Goal: Task Accomplishment & Management: Complete application form

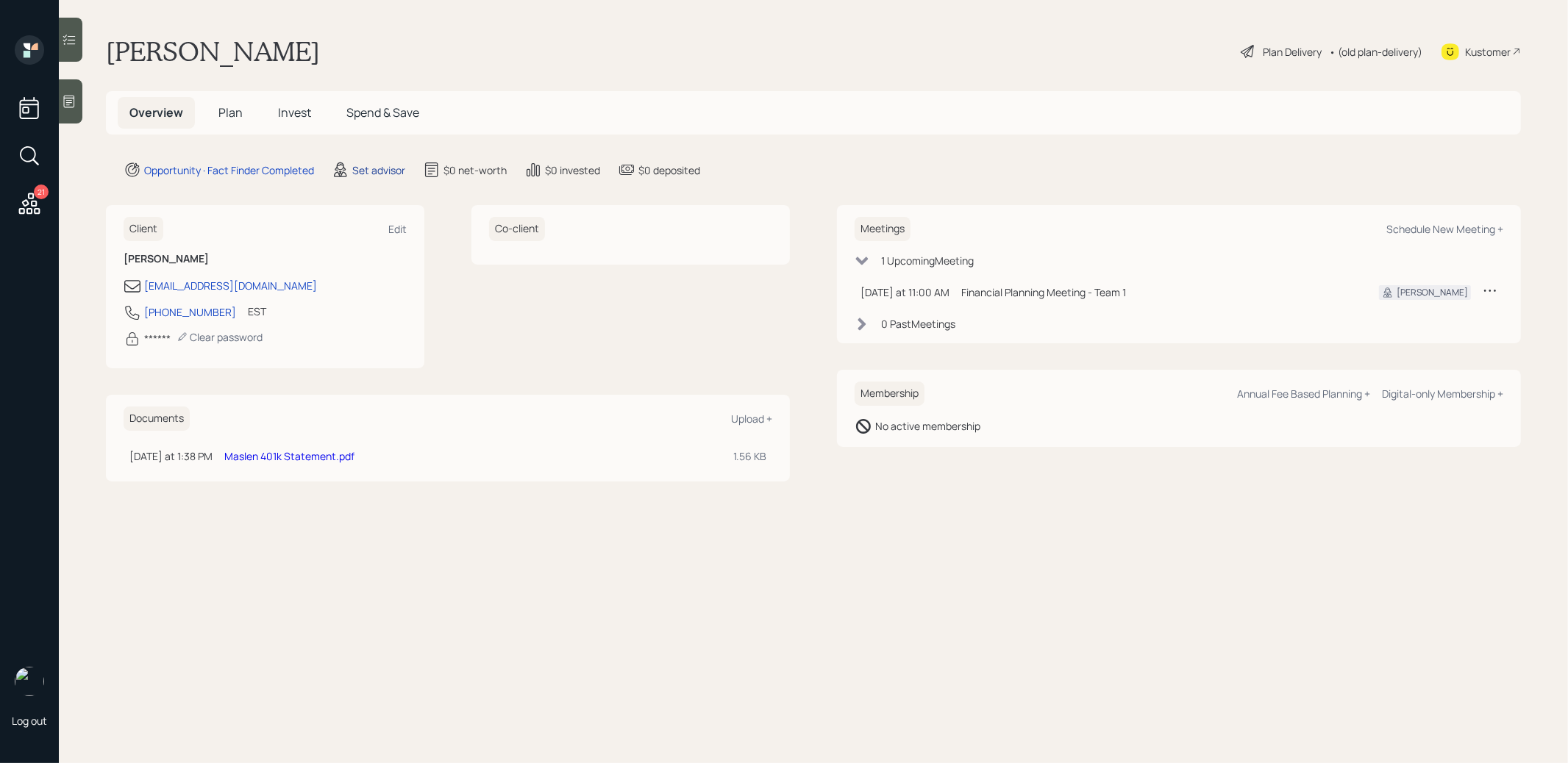
click at [374, 169] on div "Set advisor" at bounding box center [379, 170] width 53 height 16
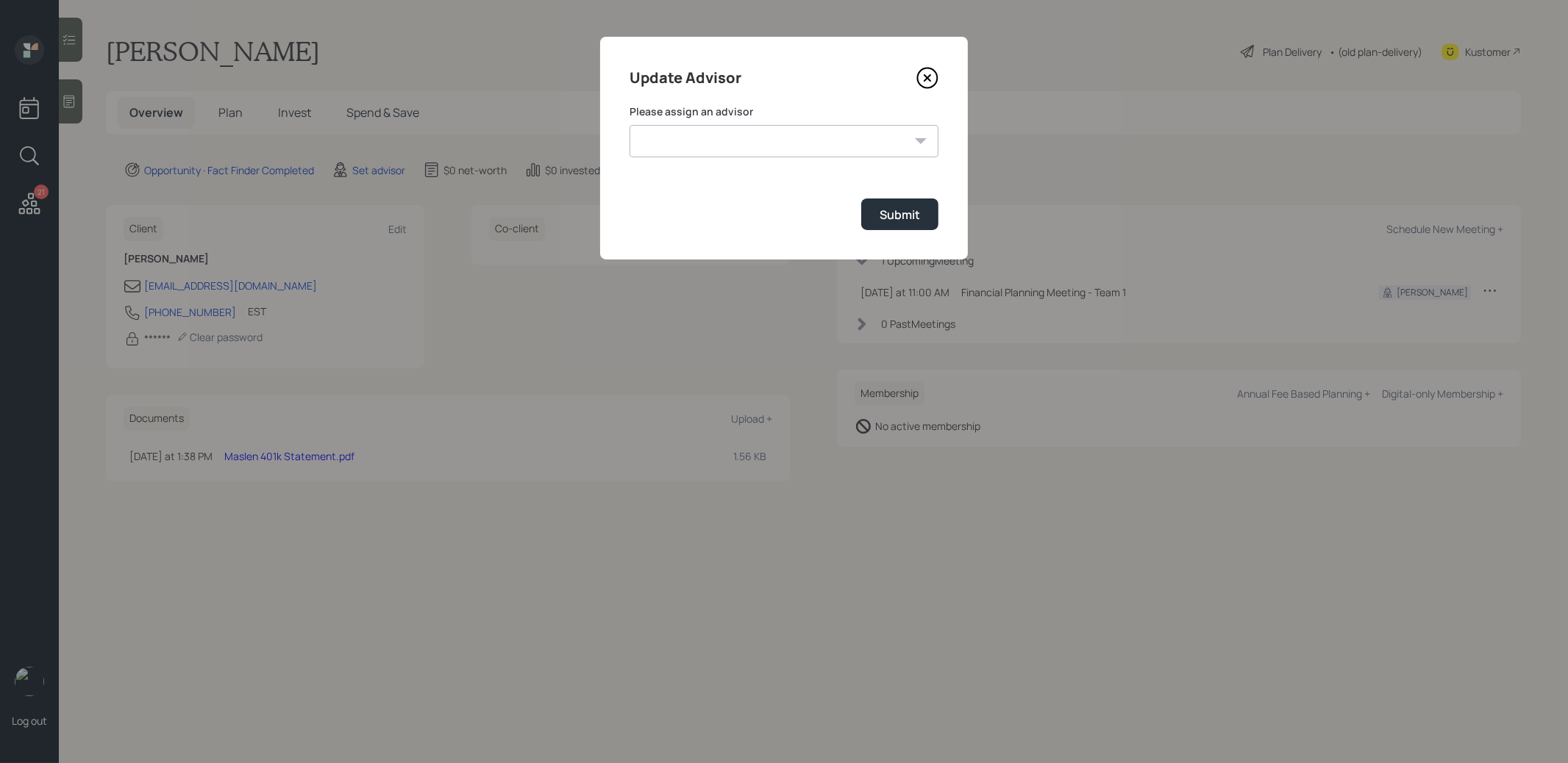
click at [878, 143] on select "[PERSON_NAME] [PERSON_NAME] [PERSON_NAME] [PERSON_NAME] End [PERSON_NAME] [PERS…" at bounding box center [784, 141] width 309 height 32
select select "8b79112e-3cfb-44f9-89e7-15267fe946c1"
click at [630, 125] on select "[PERSON_NAME] [PERSON_NAME] [PERSON_NAME] [PERSON_NAME] End [PERSON_NAME] [PERS…" at bounding box center [784, 141] width 309 height 32
click at [902, 213] on div "Submit" at bounding box center [900, 215] width 41 height 16
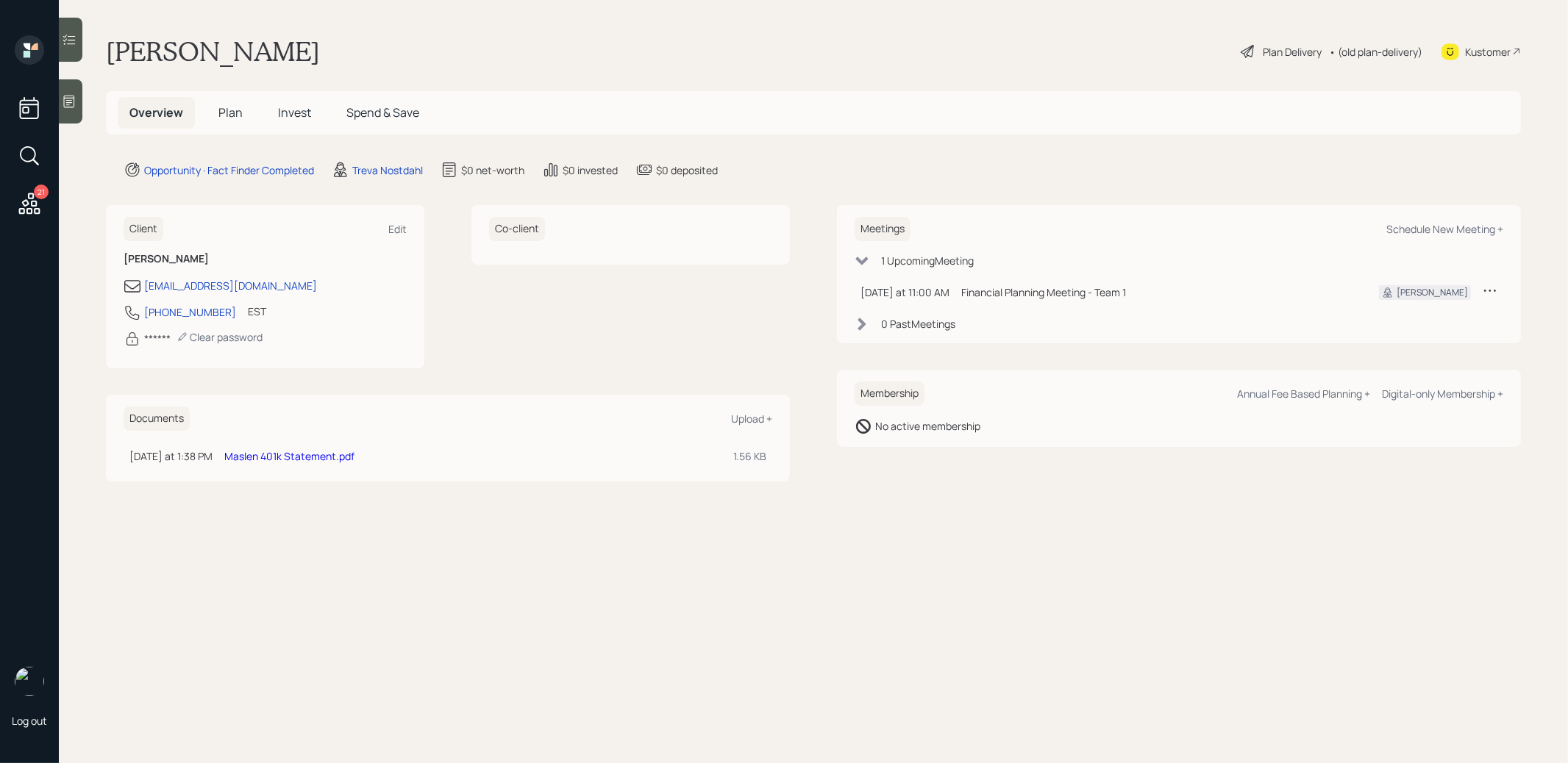
click at [67, 101] on icon at bounding box center [69, 101] width 15 height 15
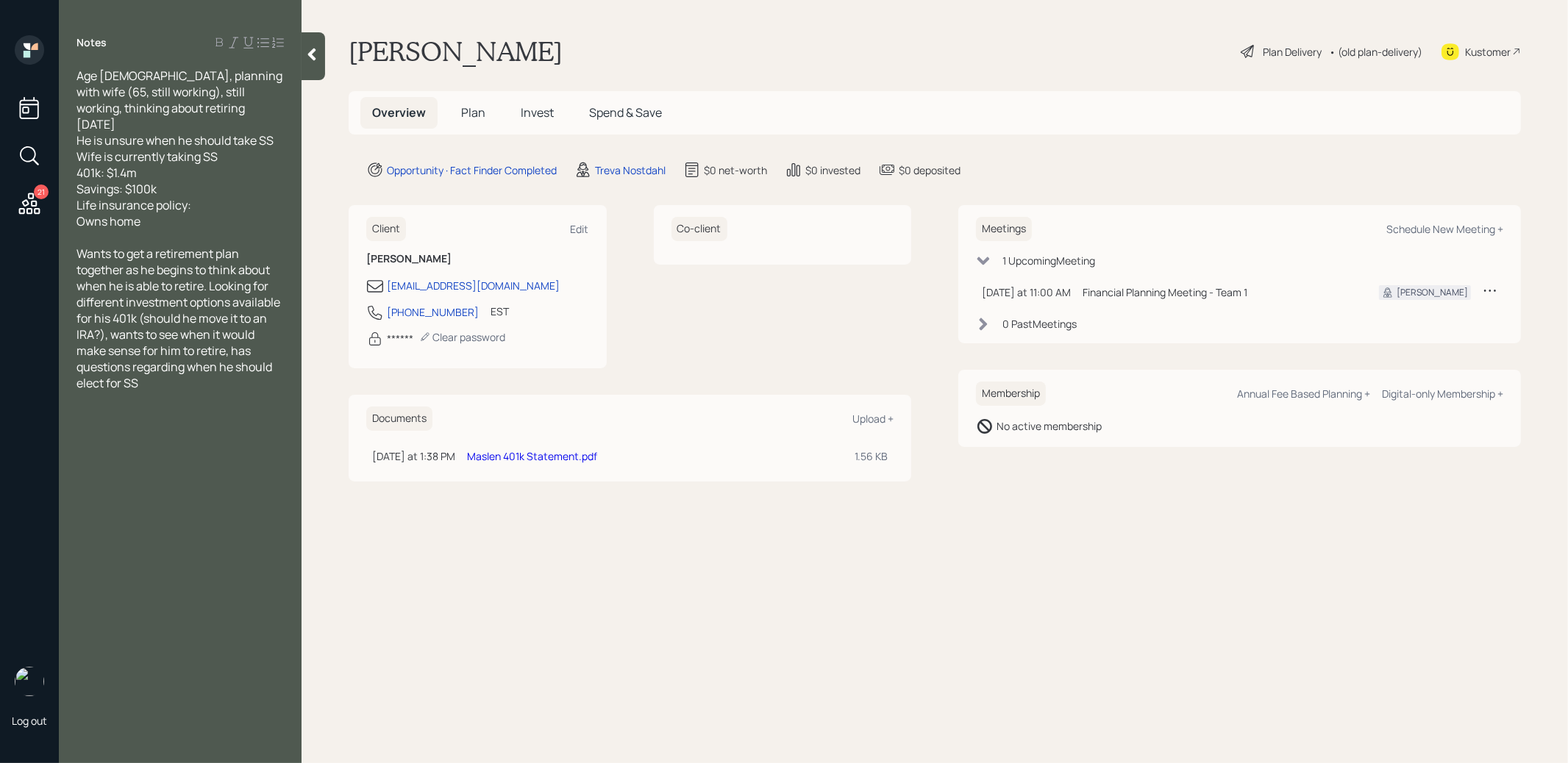
click at [468, 107] on span "Plan" at bounding box center [473, 112] width 24 height 16
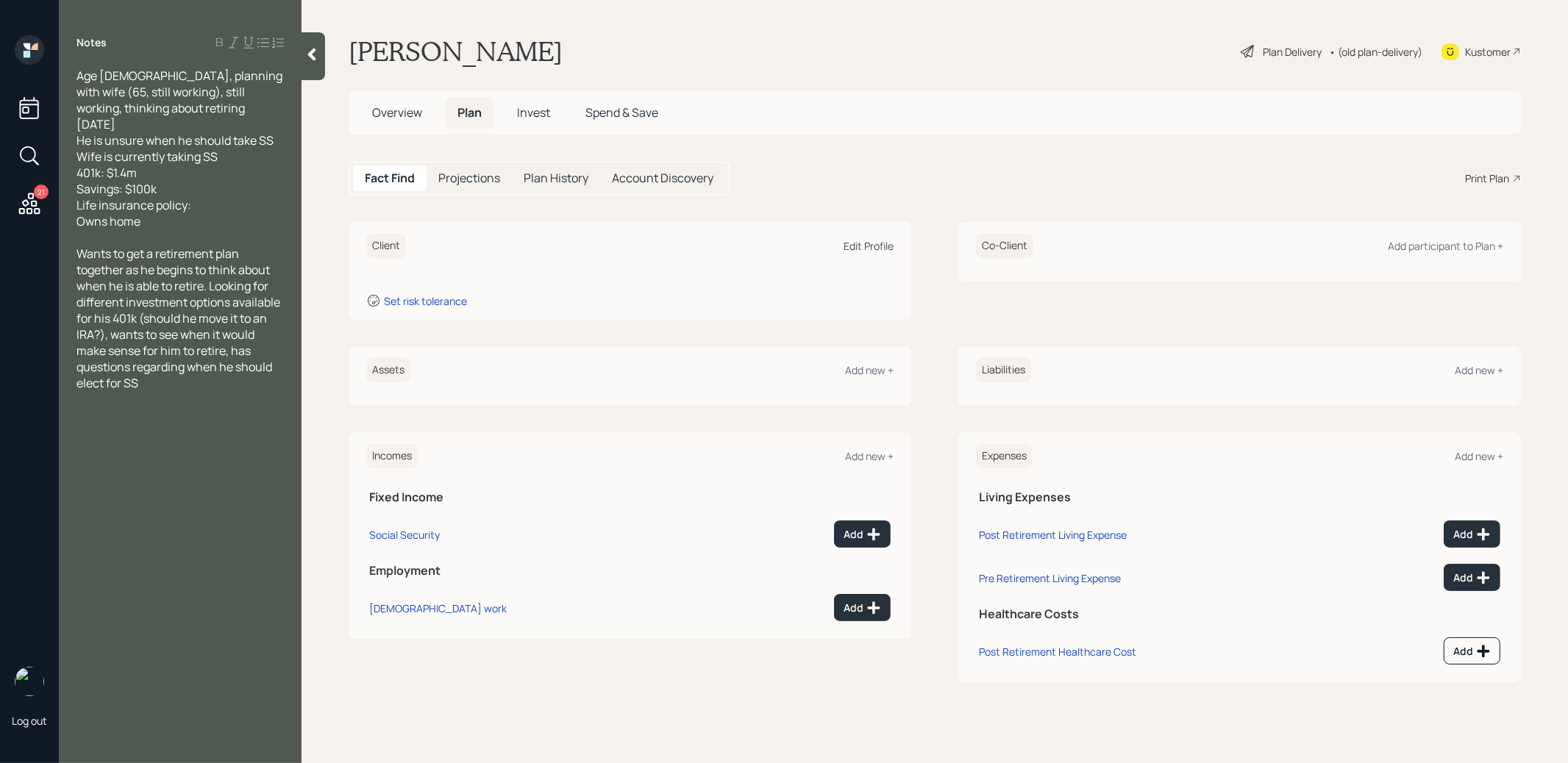
click at [882, 244] on div "Edit Profile" at bounding box center [869, 246] width 50 height 14
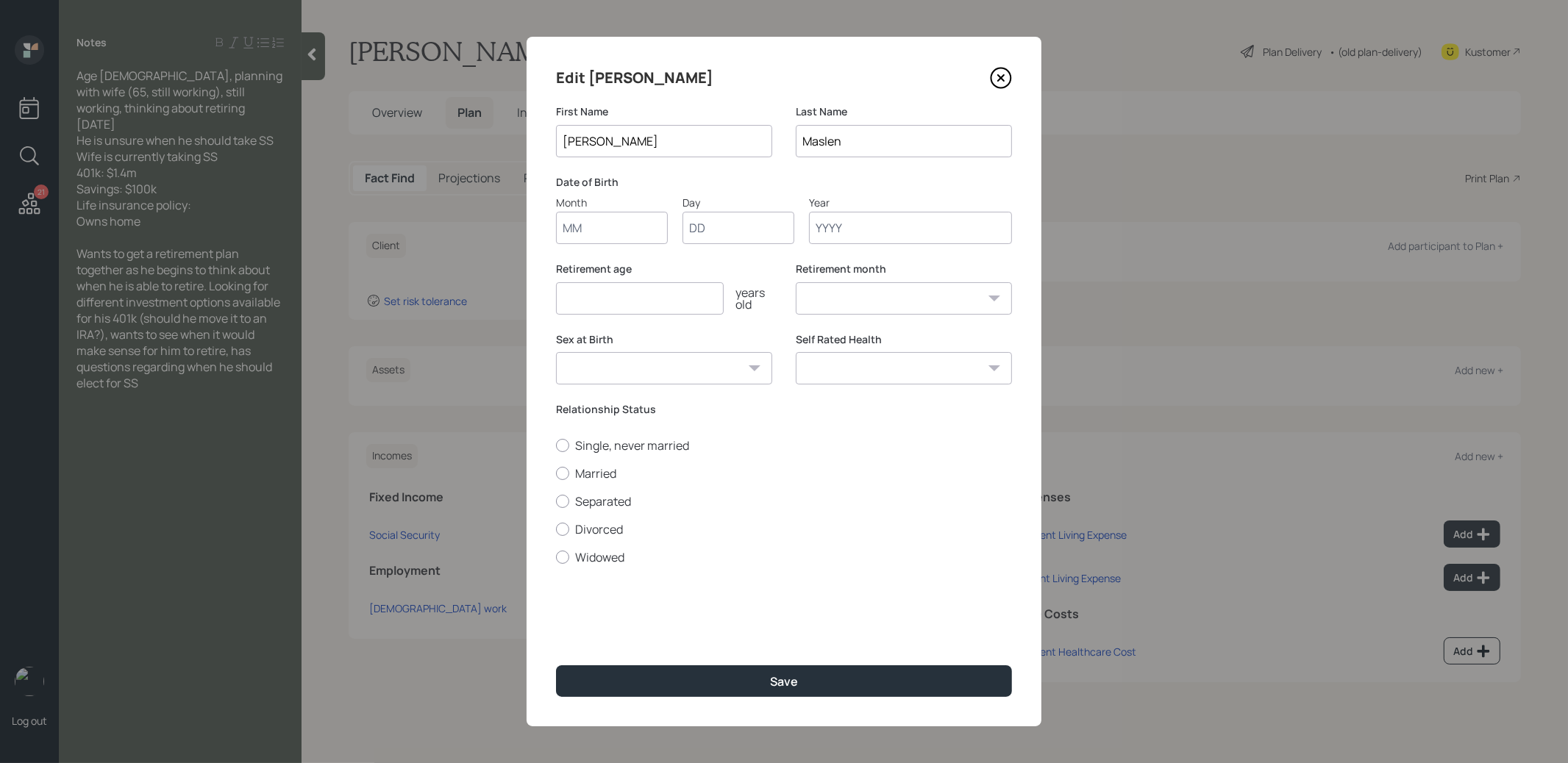
click at [605, 226] on input "Month" at bounding box center [612, 227] width 112 height 32
type input "01"
type input "1970"
select select "1"
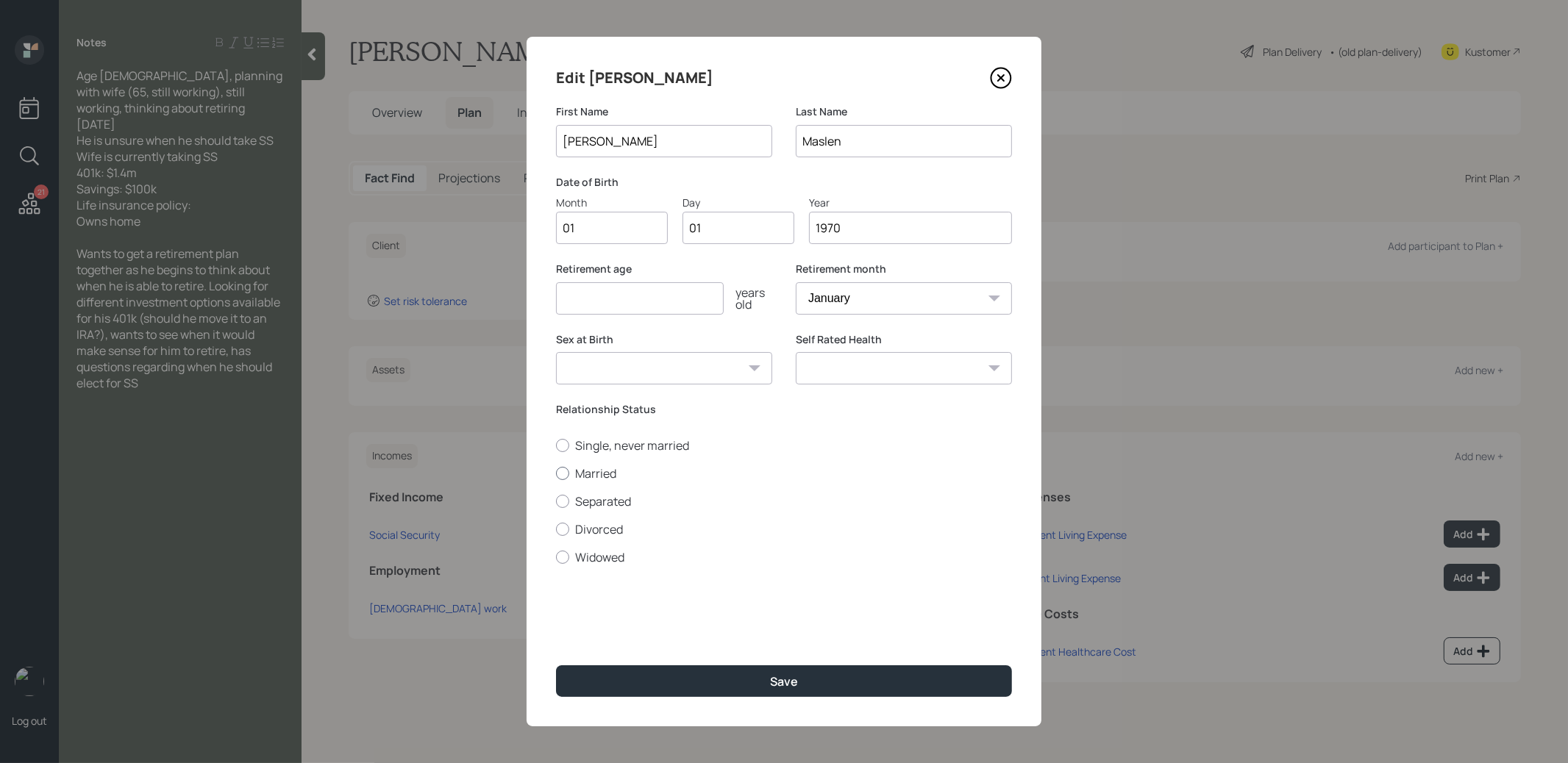
type input "1970"
click at [564, 468] on div at bounding box center [562, 473] width 13 height 13
click at [556, 473] on input "Married" at bounding box center [555, 473] width 1 height 1
radio input "true"
click at [630, 298] on input "number" at bounding box center [640, 298] width 168 height 32
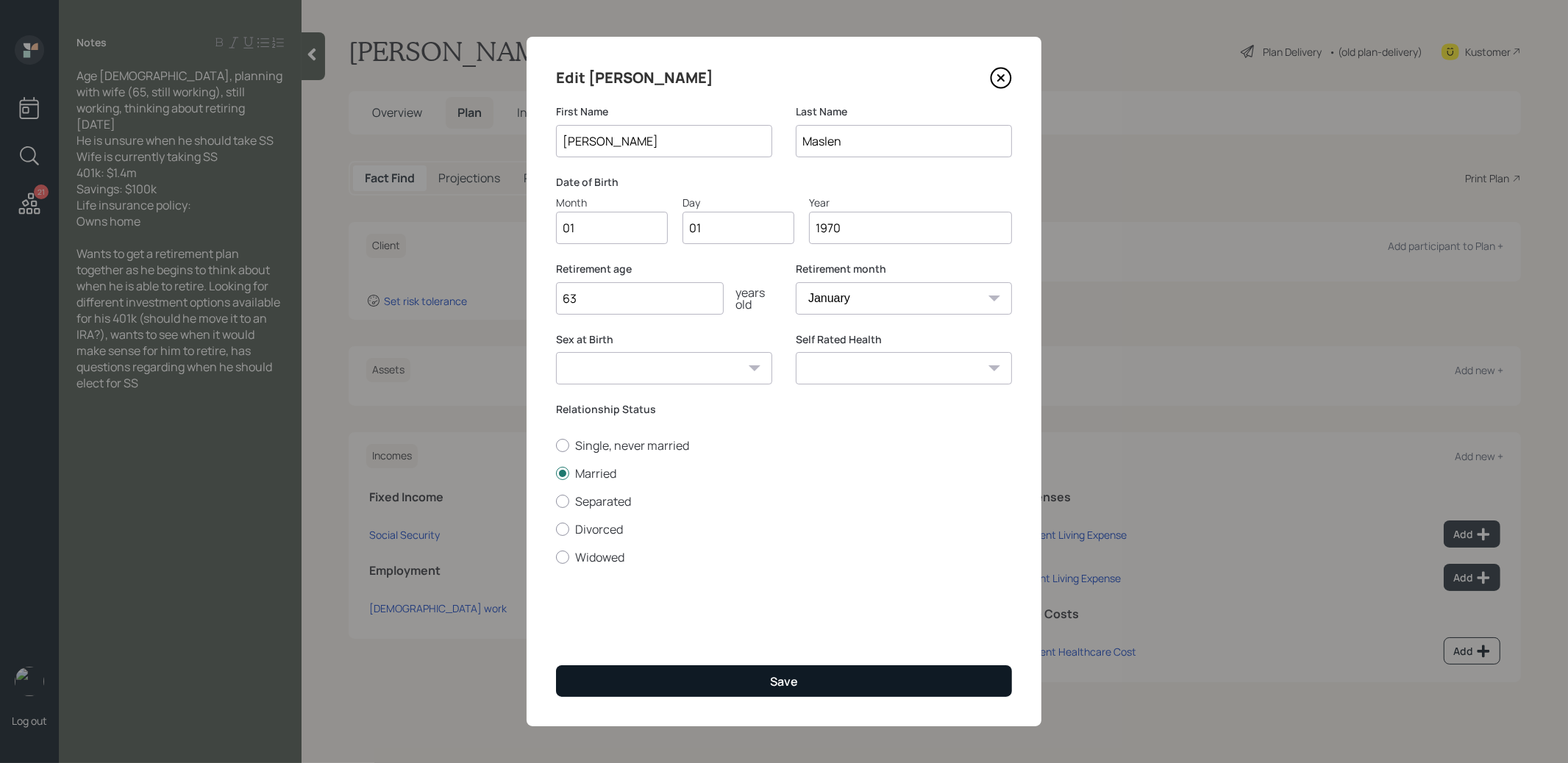
type input "63"
click at [696, 679] on button "Save" at bounding box center [784, 682] width 456 height 31
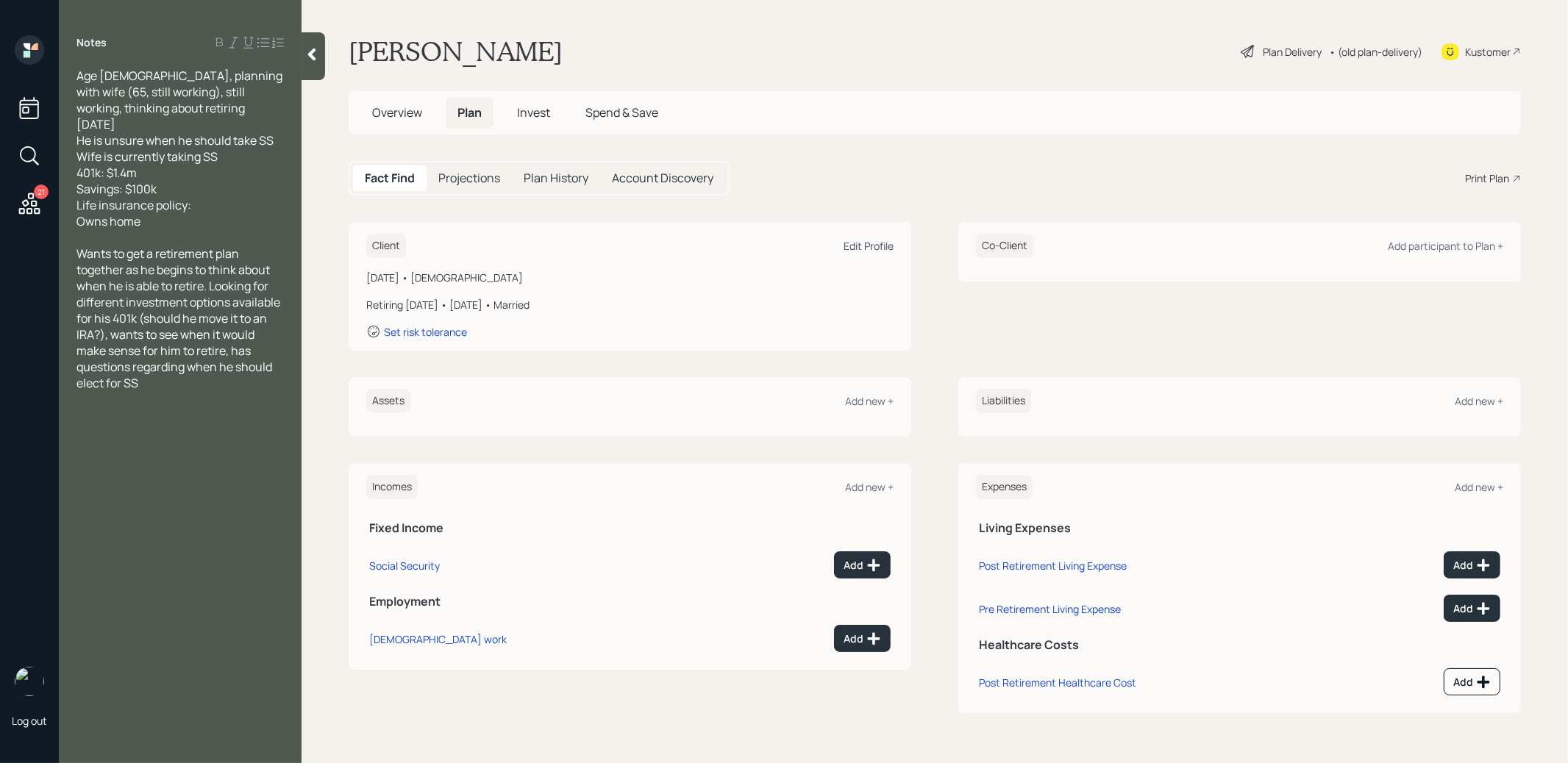
click at [856, 244] on div "Edit Profile" at bounding box center [869, 246] width 50 height 14
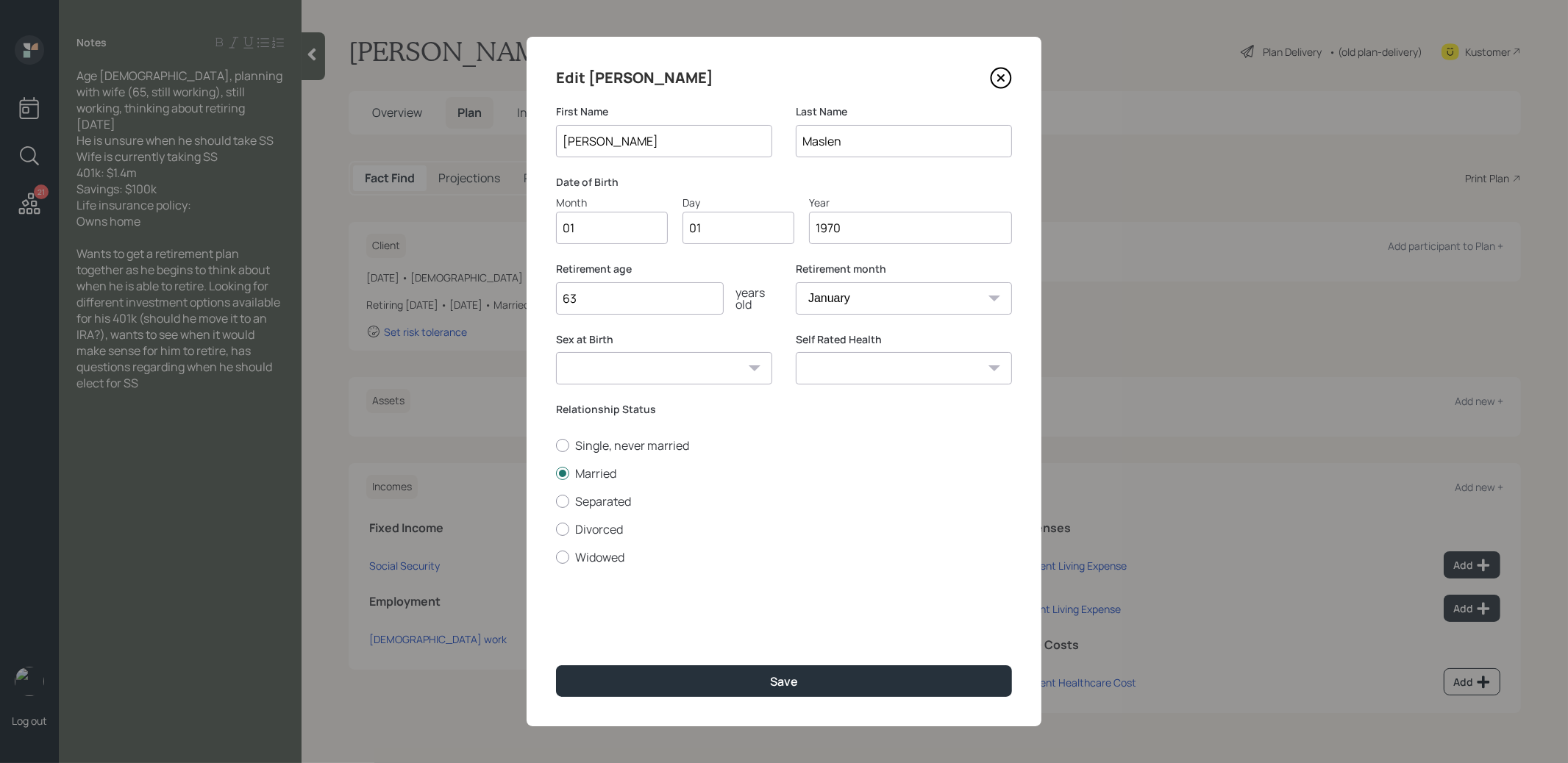
click at [851, 229] on input "1970" at bounding box center [910, 227] width 203 height 32
type input "1964"
click at [732, 684] on button "Save" at bounding box center [784, 682] width 456 height 31
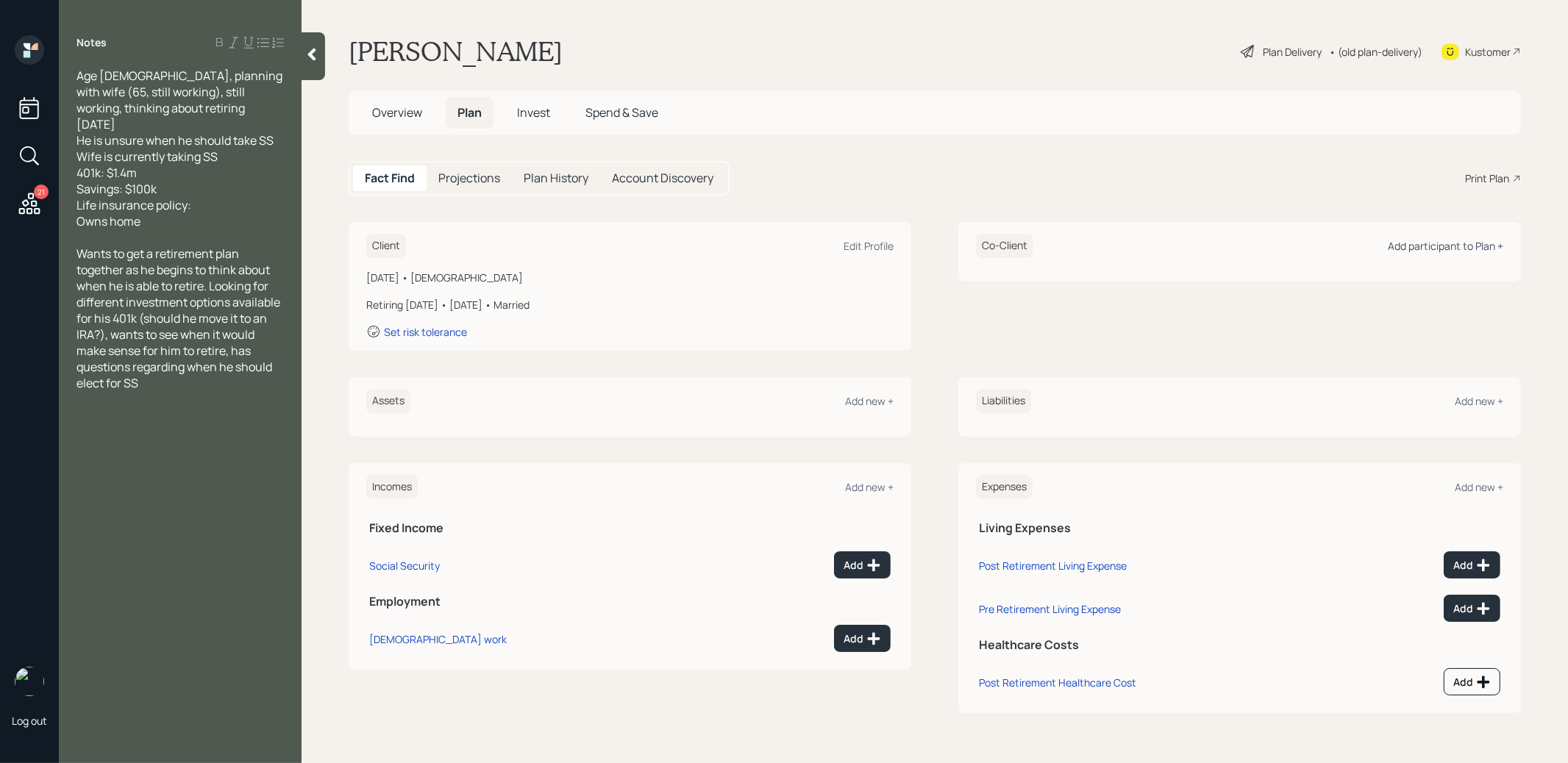
click at [1454, 246] on div "Add participant to Plan +" at bounding box center [1445, 246] width 115 height 14
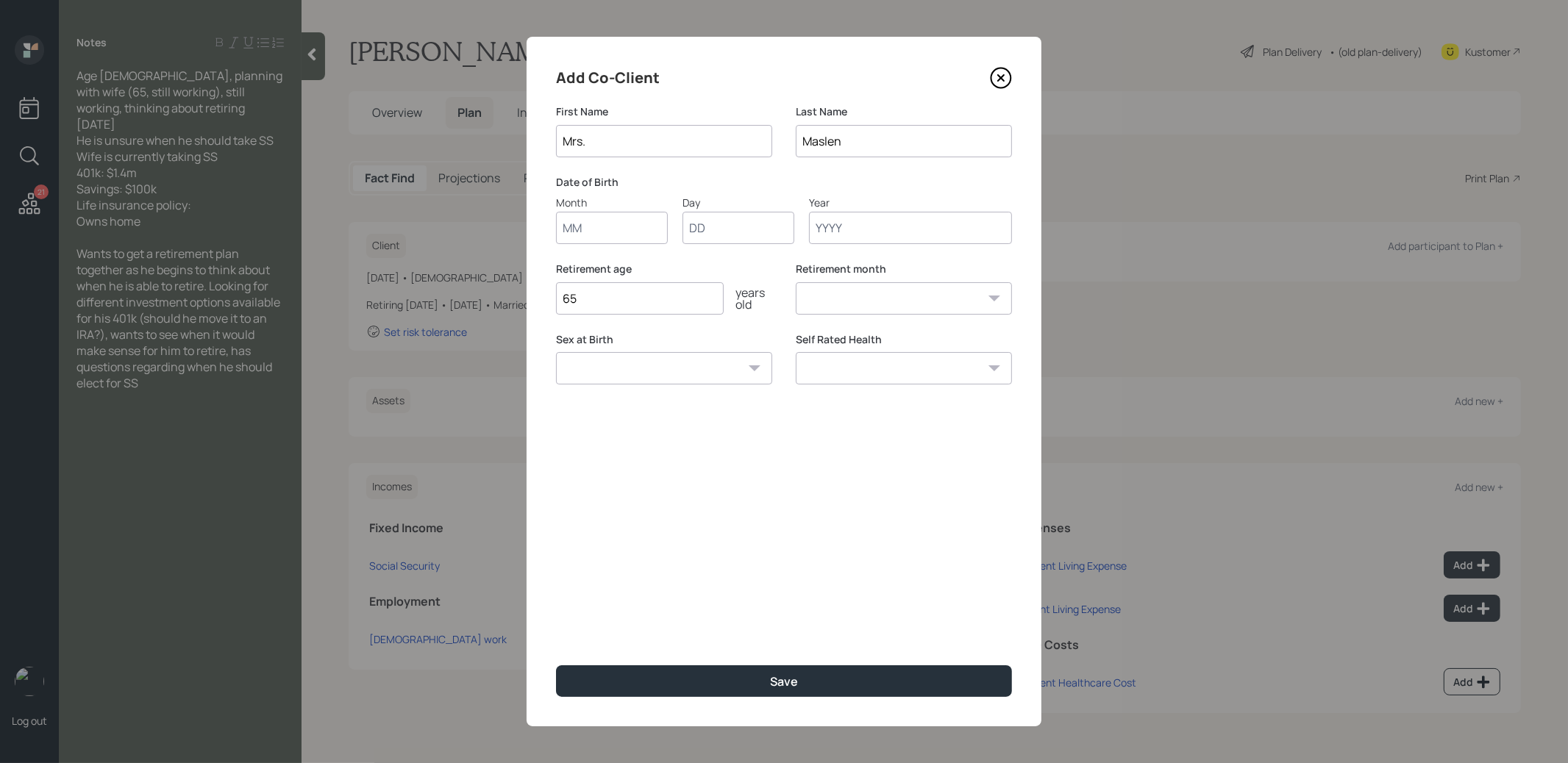
type input "Mrs."
click at [596, 230] on input "Month" at bounding box center [612, 227] width 112 height 32
type input "01"
type input "1965"
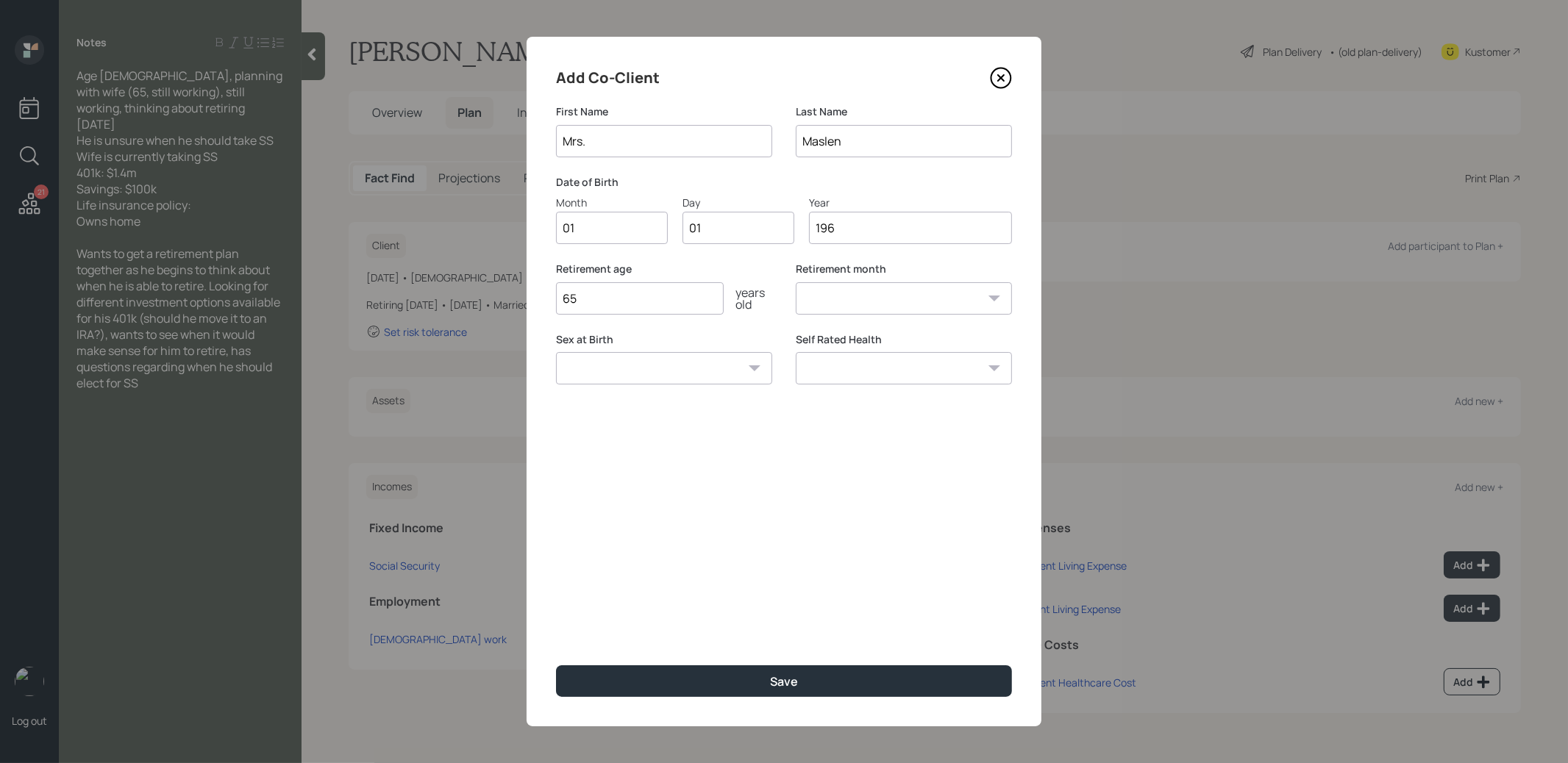
select select "1"
type input "1965"
click at [594, 306] on input "65" at bounding box center [640, 298] width 168 height 32
type input "67"
click at [586, 679] on button "Save" at bounding box center [784, 682] width 456 height 31
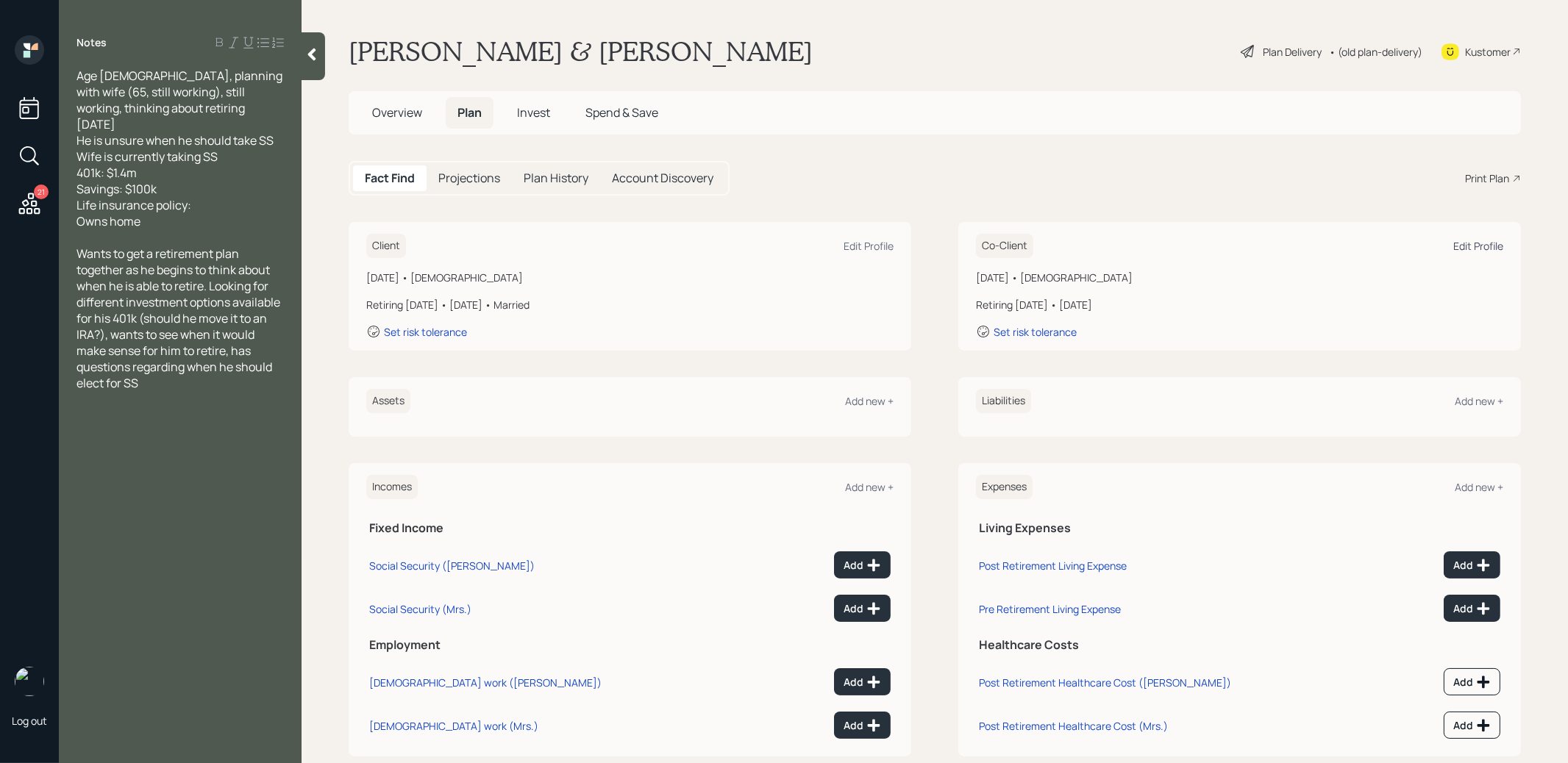
click at [1468, 247] on div "Edit Profile" at bounding box center [1478, 246] width 50 height 14
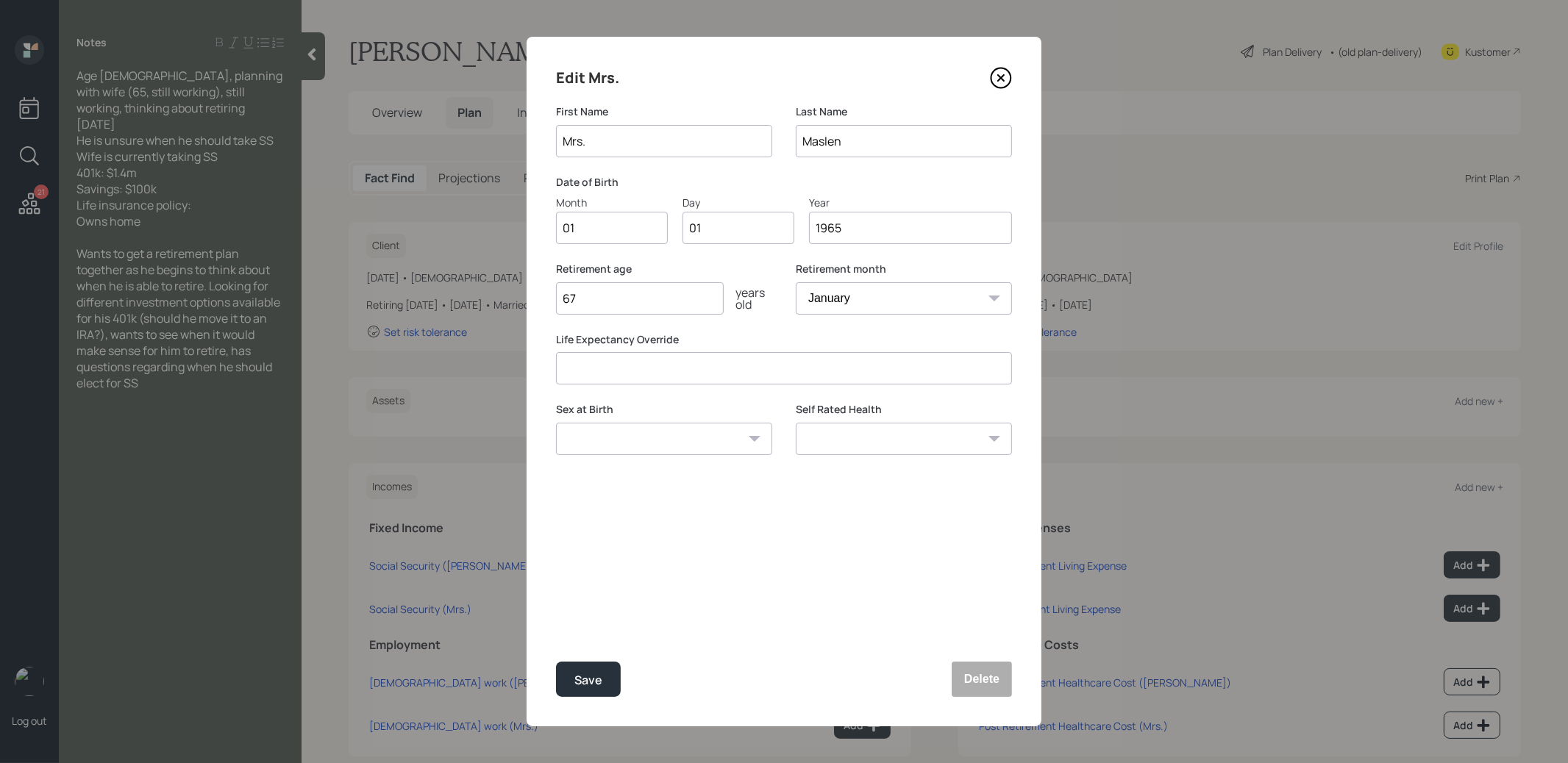
click at [847, 226] on input "1965" at bounding box center [910, 227] width 203 height 32
type input "1960"
click at [594, 682] on div "Save" at bounding box center [588, 680] width 28 height 20
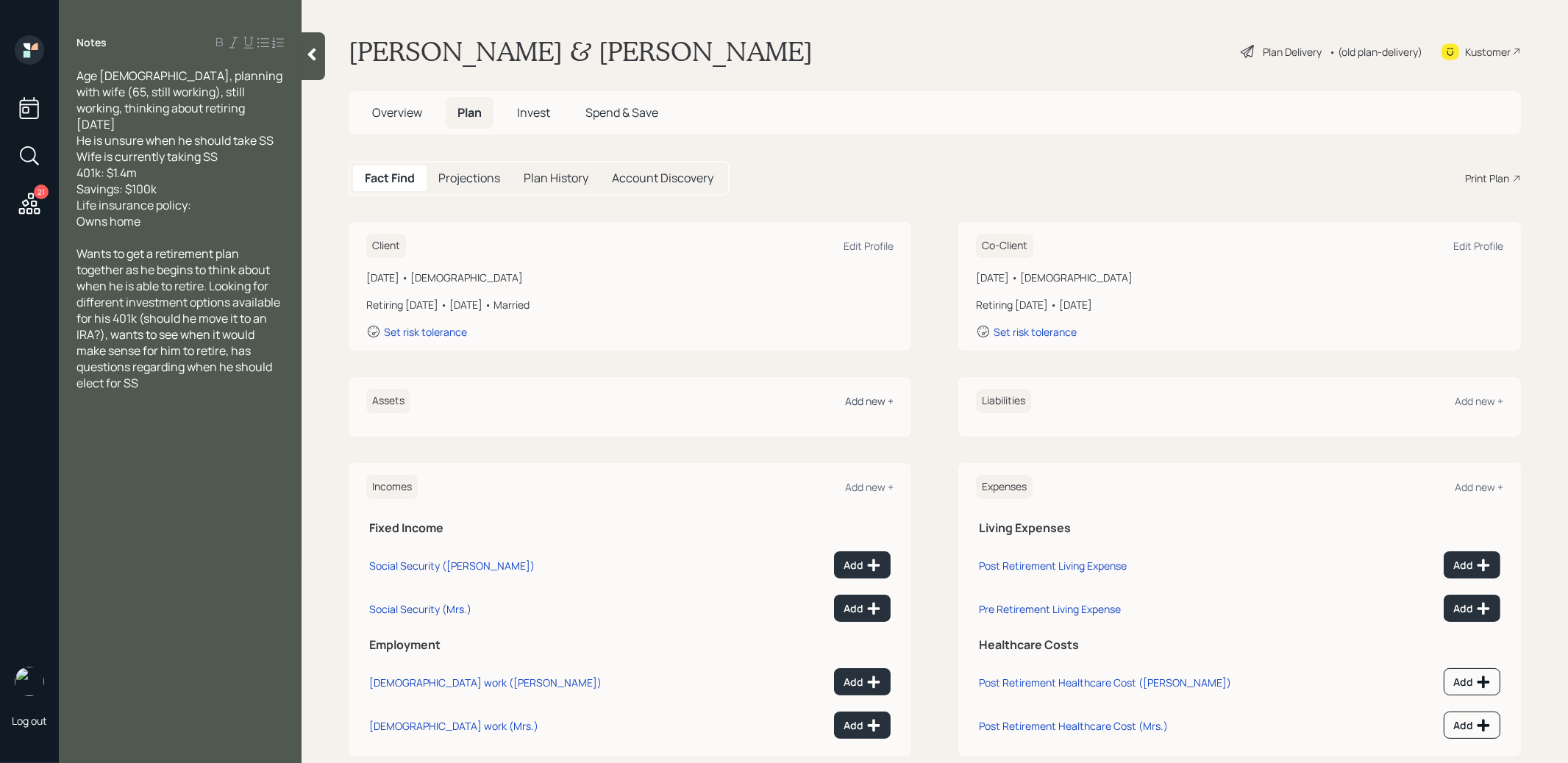
click at [873, 403] on div "Add new +" at bounding box center [869, 401] width 49 height 14
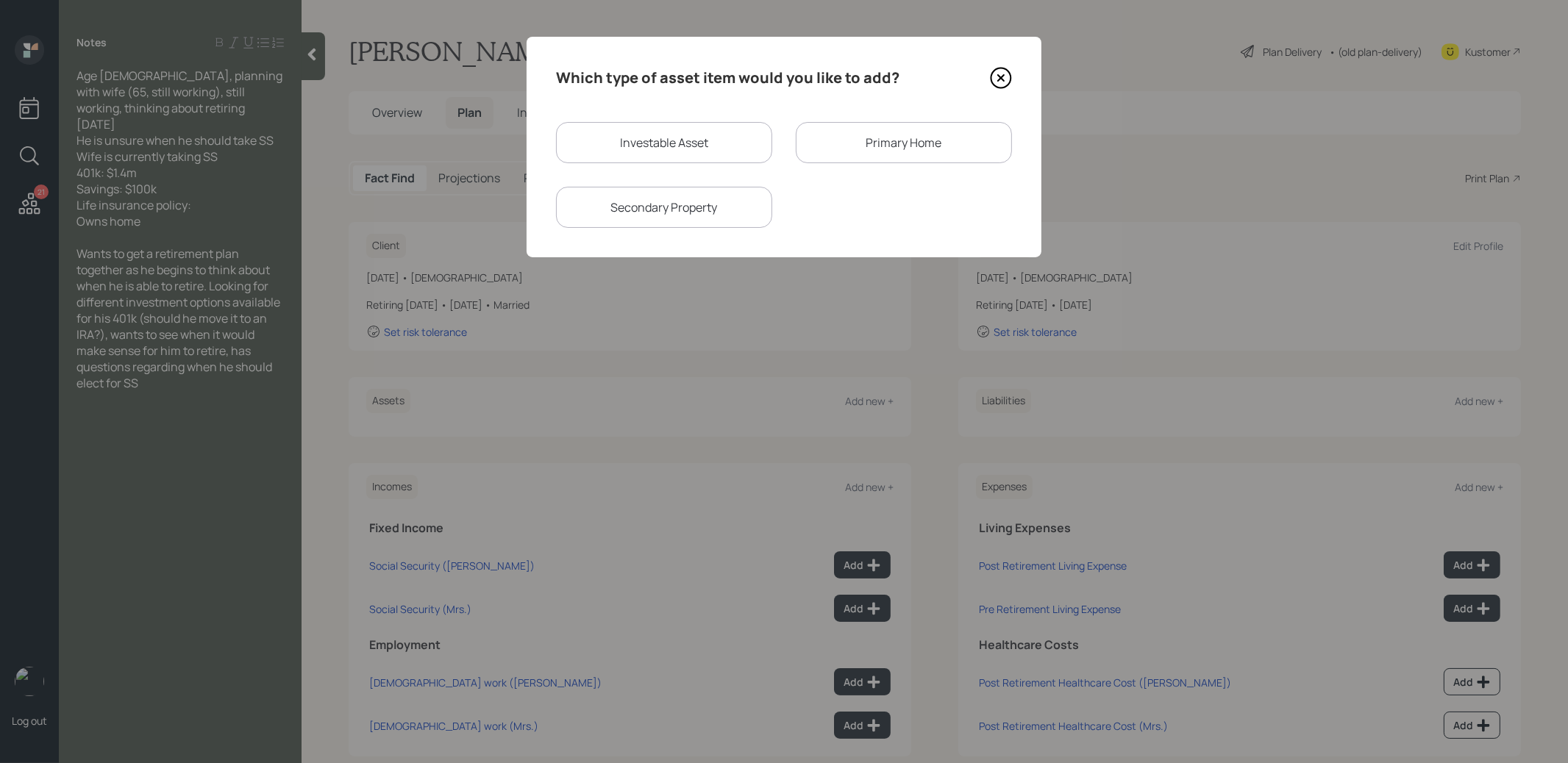
click at [704, 134] on div "Investable Asset" at bounding box center [664, 143] width 216 height 42
select select "taxable"
select select "balanced"
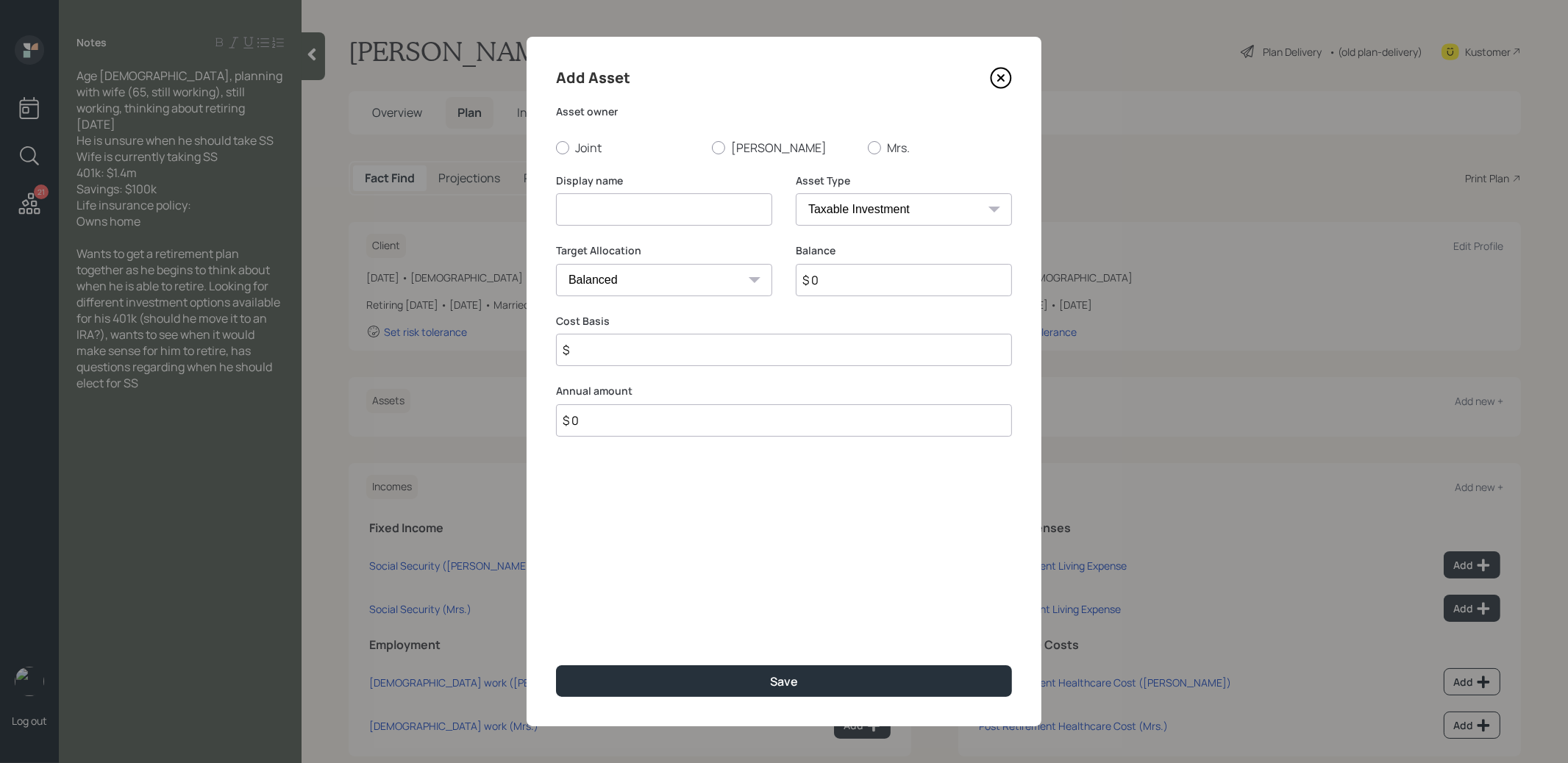
click at [647, 217] on input at bounding box center [664, 209] width 216 height 32
type input "Current 401k"
click at [721, 146] on div at bounding box center [718, 147] width 13 height 13
click at [712, 147] on input "[PERSON_NAME]" at bounding box center [711, 147] width 1 height 1
radio input "true"
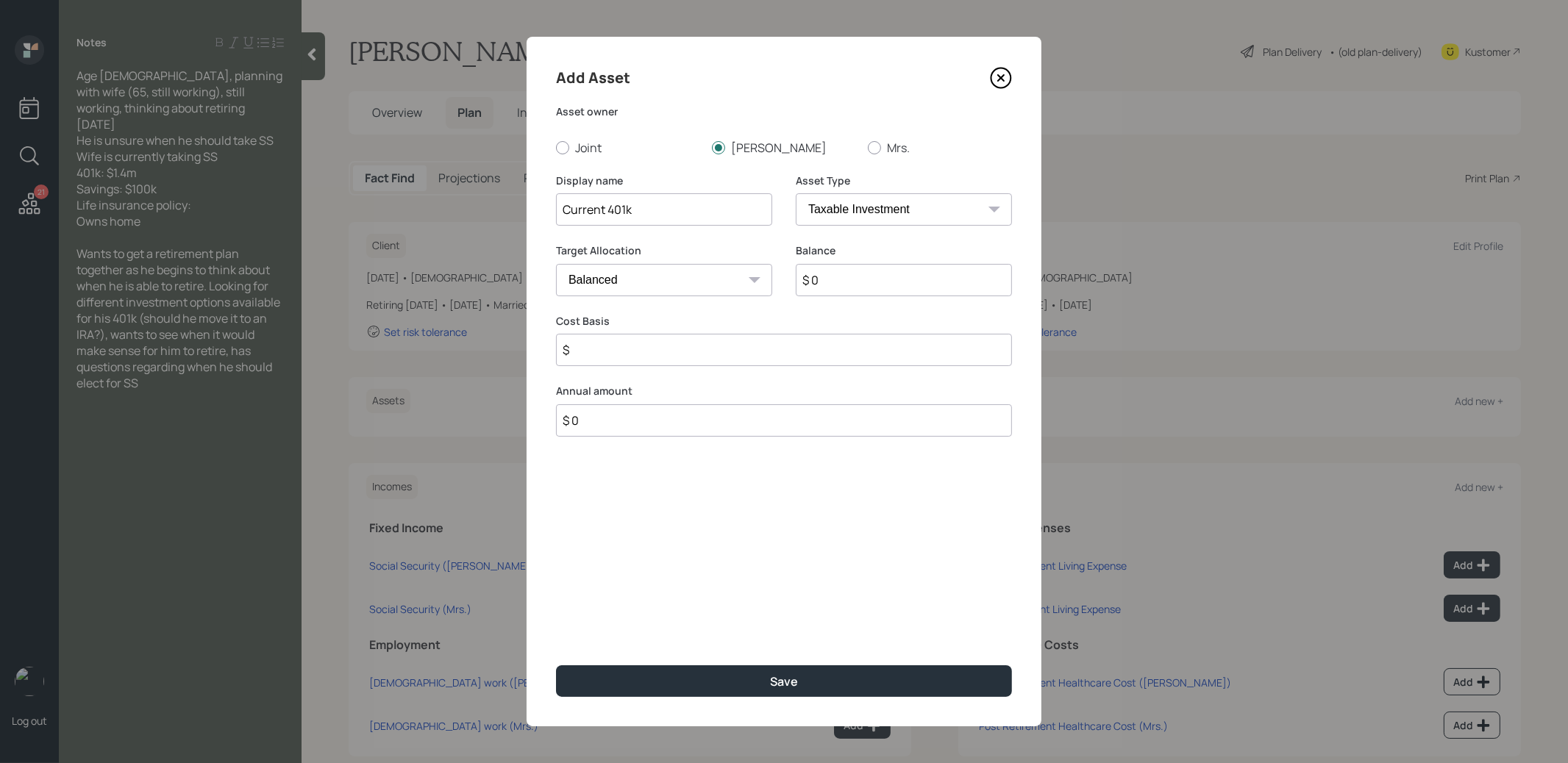
click at [881, 219] on select "SEP [PERSON_NAME] IRA 401(k) [PERSON_NAME] 401(k) 403(b) [PERSON_NAME] 403(b) 4…" at bounding box center [904, 209] width 216 height 32
select select "company_sponsored"
click at [796, 193] on select "SEP [PERSON_NAME] IRA 401(k) [PERSON_NAME] 401(k) 403(b) [PERSON_NAME] 403(b) 4…" at bounding box center [904, 209] width 216 height 32
click at [829, 285] on input "$ 0" at bounding box center [904, 280] width 216 height 32
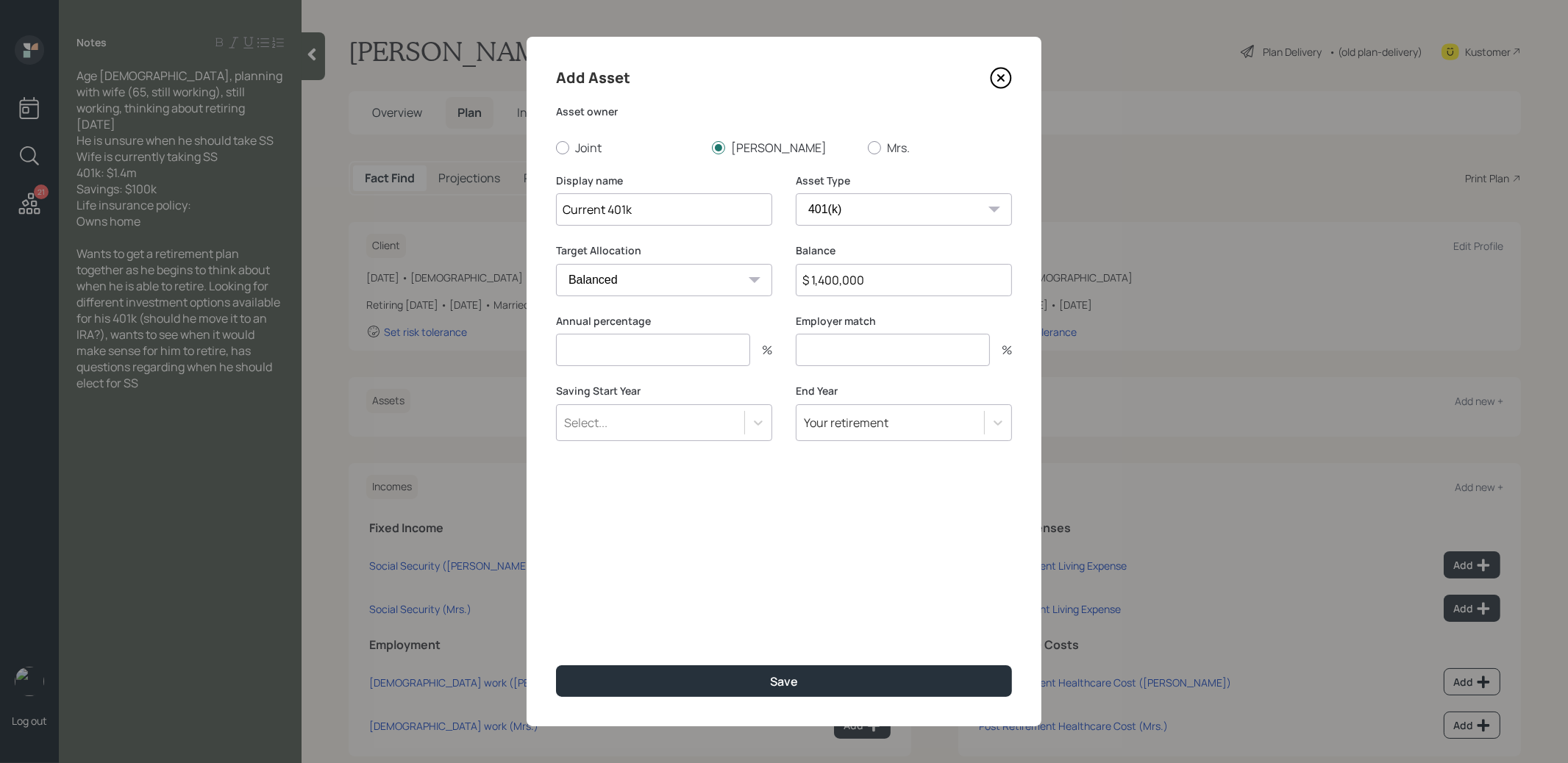
type input "$ 1,400,000"
click at [661, 356] on input "number" at bounding box center [653, 349] width 194 height 32
type input "0"
click at [845, 356] on input "number" at bounding box center [893, 349] width 194 height 32
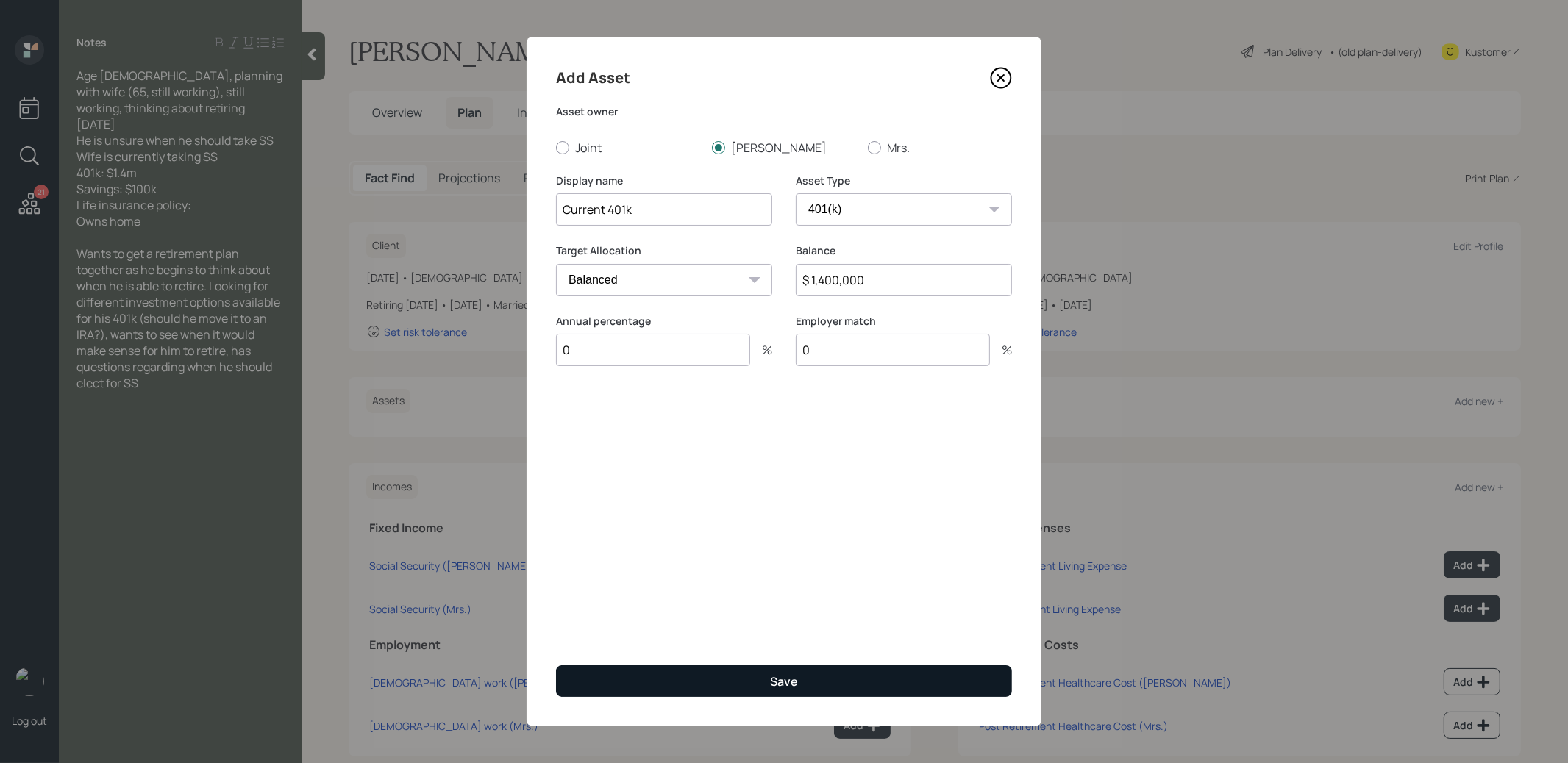
type input "0"
click at [688, 686] on button "Save" at bounding box center [784, 682] width 456 height 31
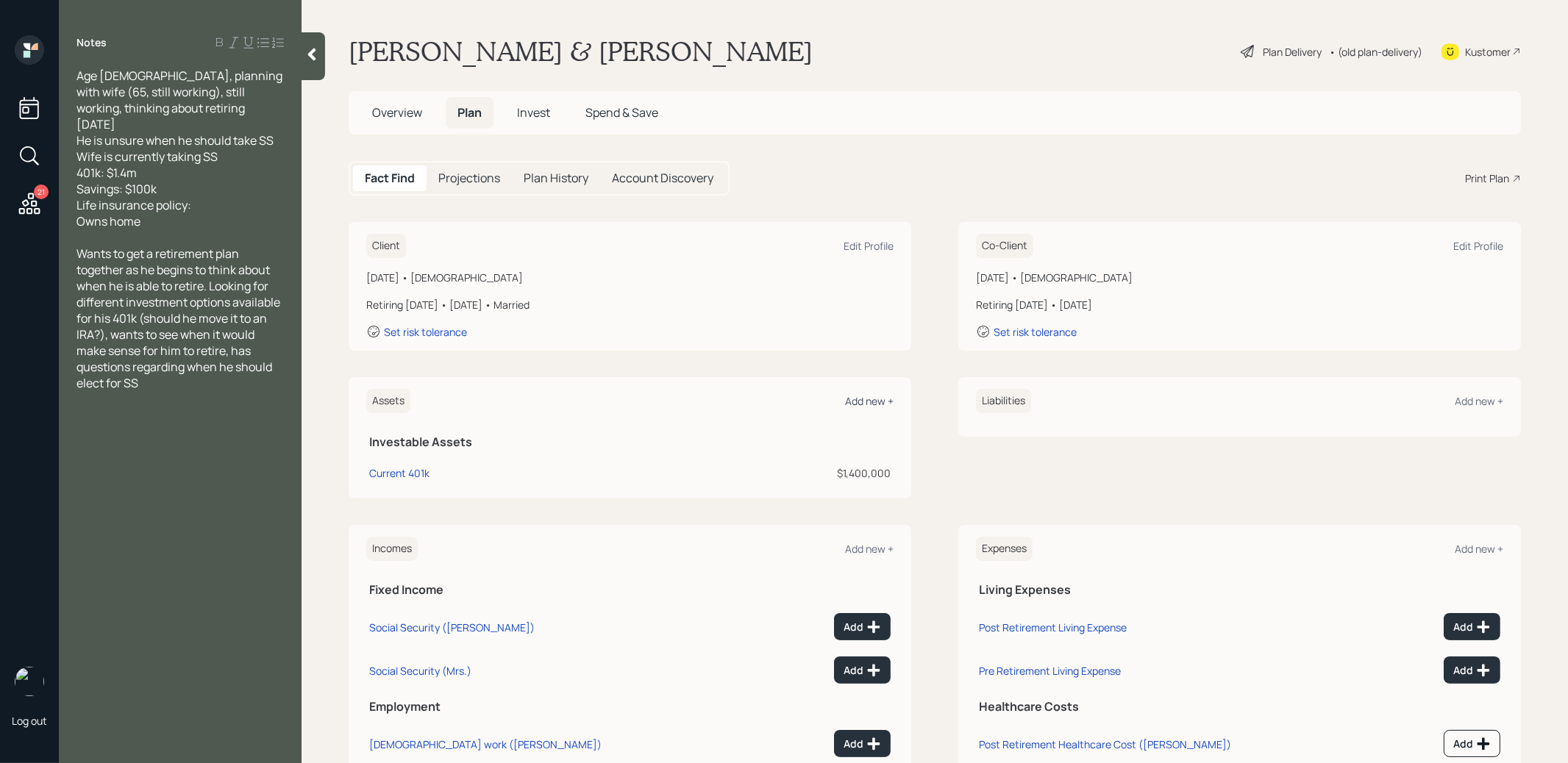
click at [872, 398] on div "Add new +" at bounding box center [869, 401] width 49 height 14
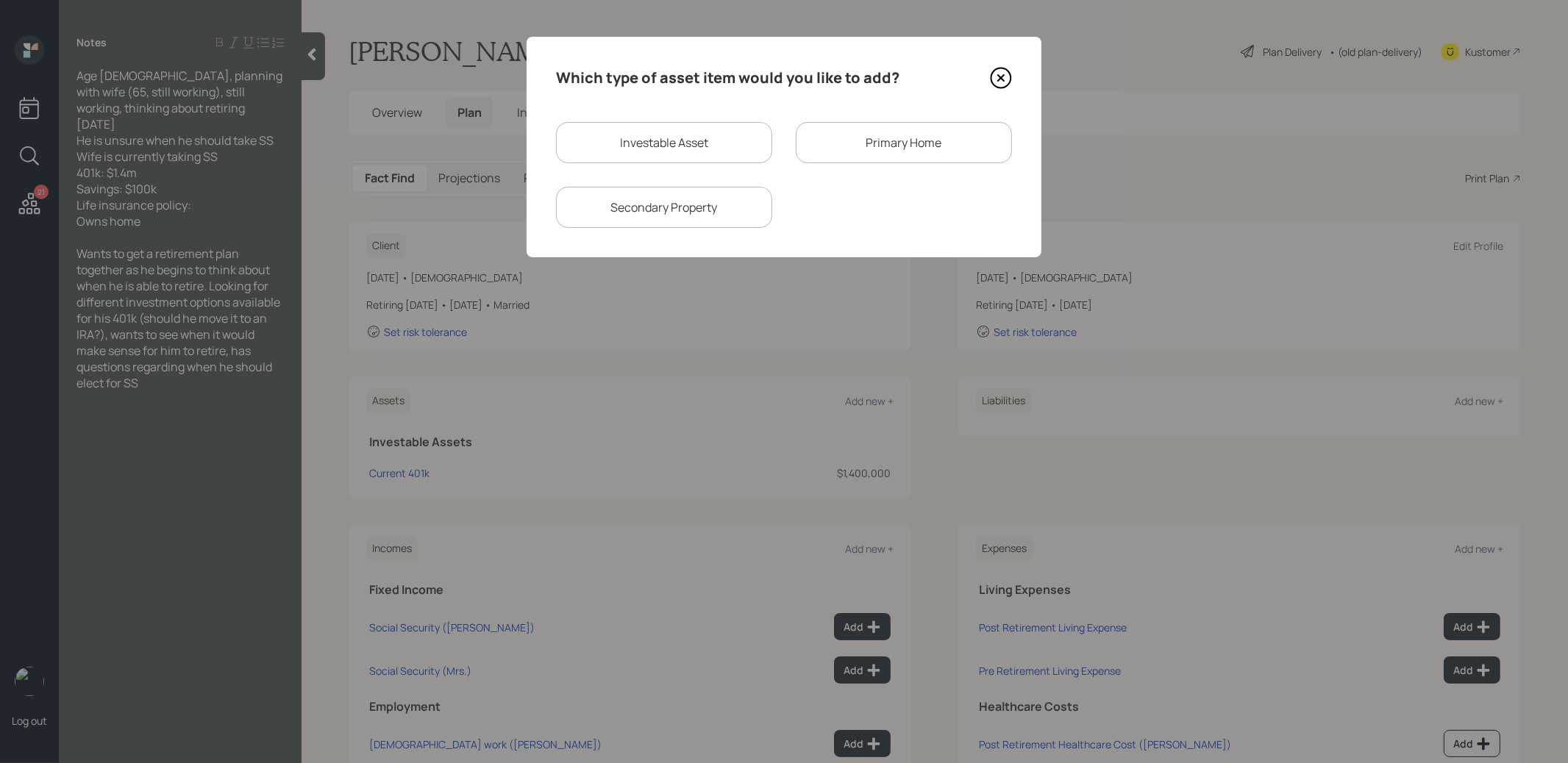
click at [735, 150] on div "Investable Asset" at bounding box center [664, 143] width 216 height 42
select select "taxable"
select select "balanced"
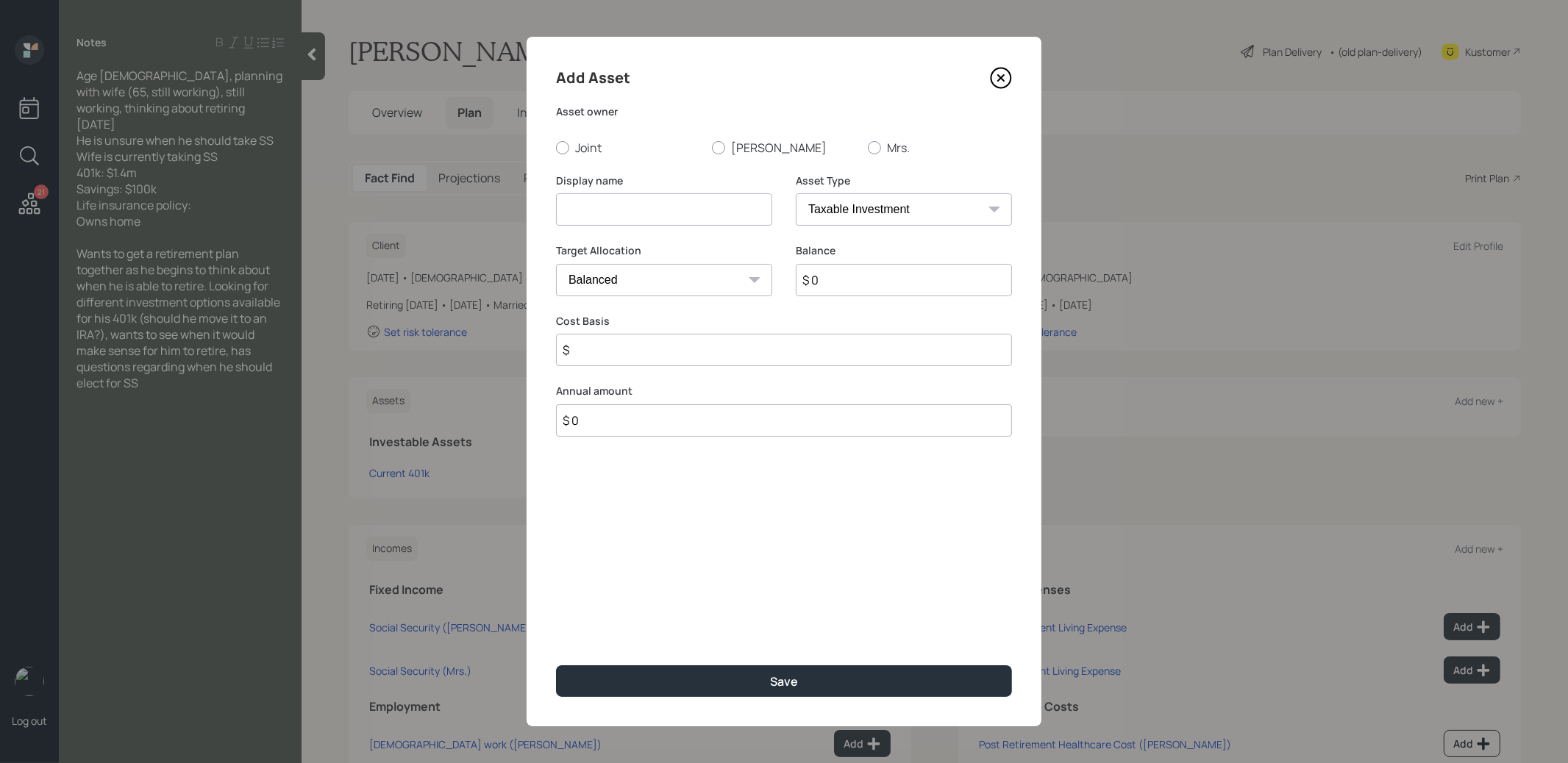
click at [669, 204] on input at bounding box center [664, 209] width 216 height 32
type input "Cash"
click at [839, 288] on input "$ 0" at bounding box center [904, 280] width 216 height 32
type input "$ 100,000"
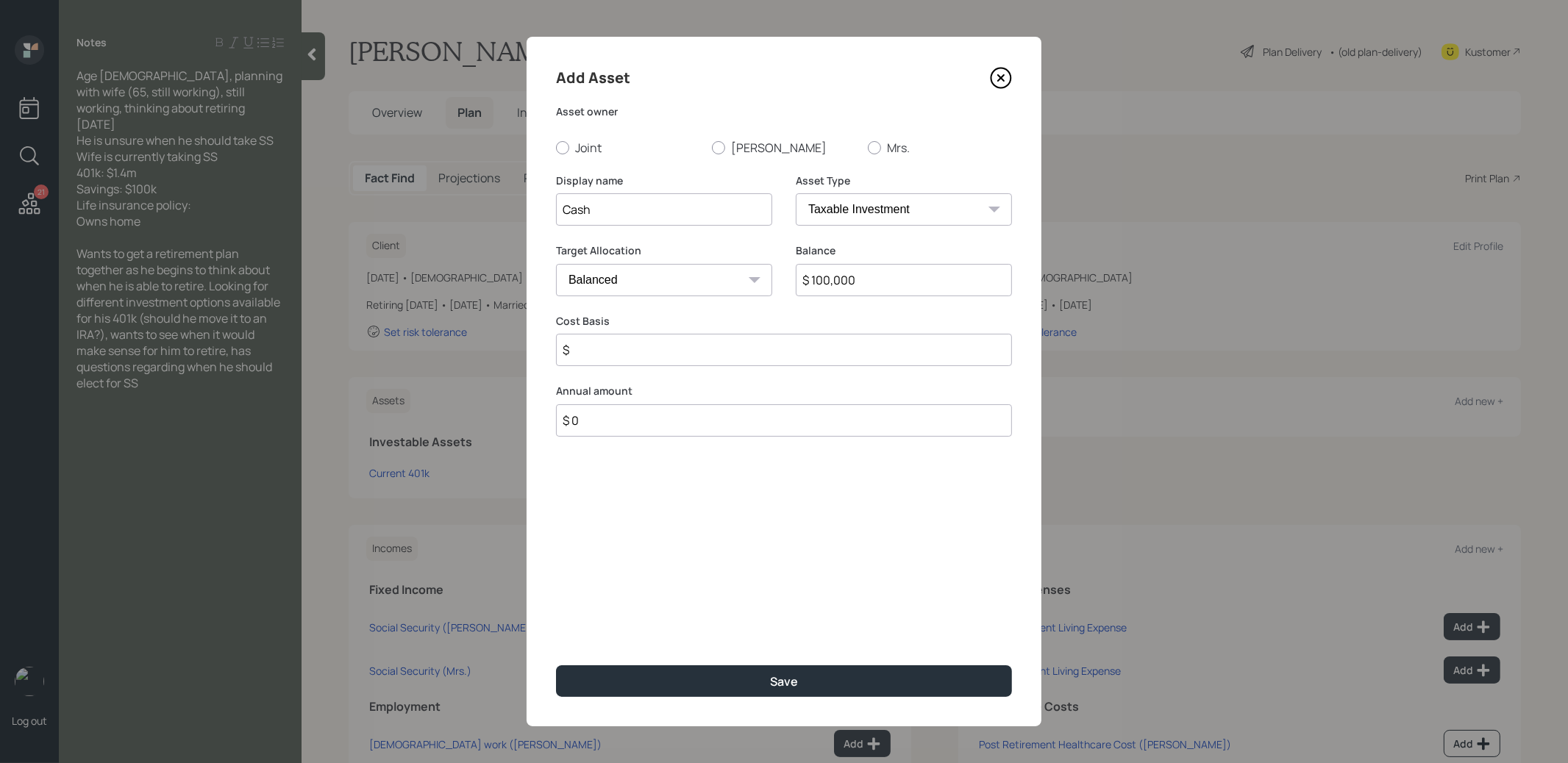
click at [739, 284] on select "Cash Conservative Balanced Aggressive" at bounding box center [664, 280] width 216 height 32
select select "uninvested"
click at [556, 264] on select "Cash Conservative Balanced Aggressive" at bounding box center [664, 280] width 216 height 32
click at [682, 354] on input "$" at bounding box center [784, 349] width 456 height 32
type input "$ 100,000"
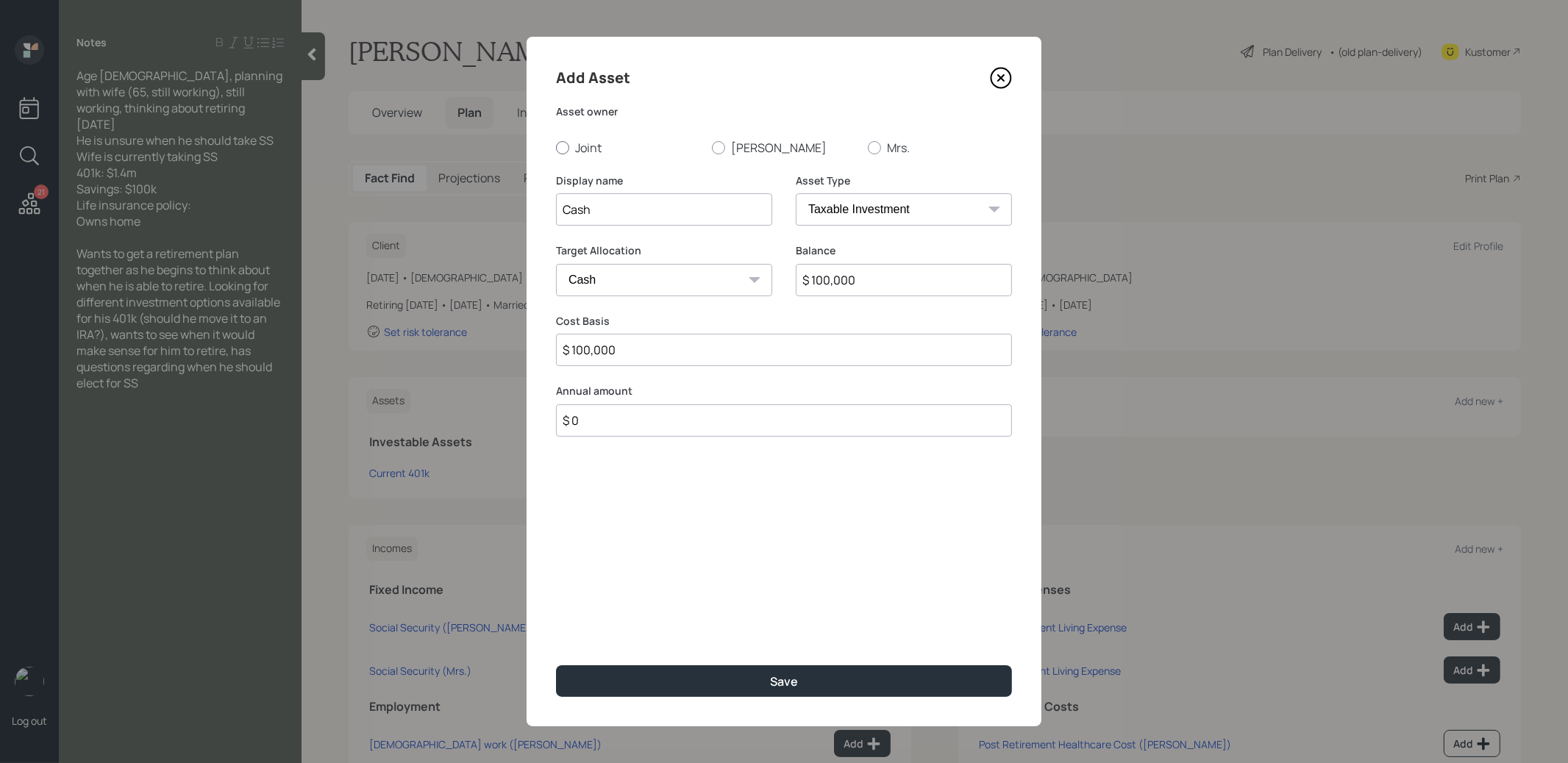
click at [562, 143] on div at bounding box center [562, 147] width 13 height 13
click at [556, 147] on input "Joint" at bounding box center [555, 147] width 1 height 1
radio input "true"
click at [649, 679] on button "Save" at bounding box center [784, 682] width 456 height 31
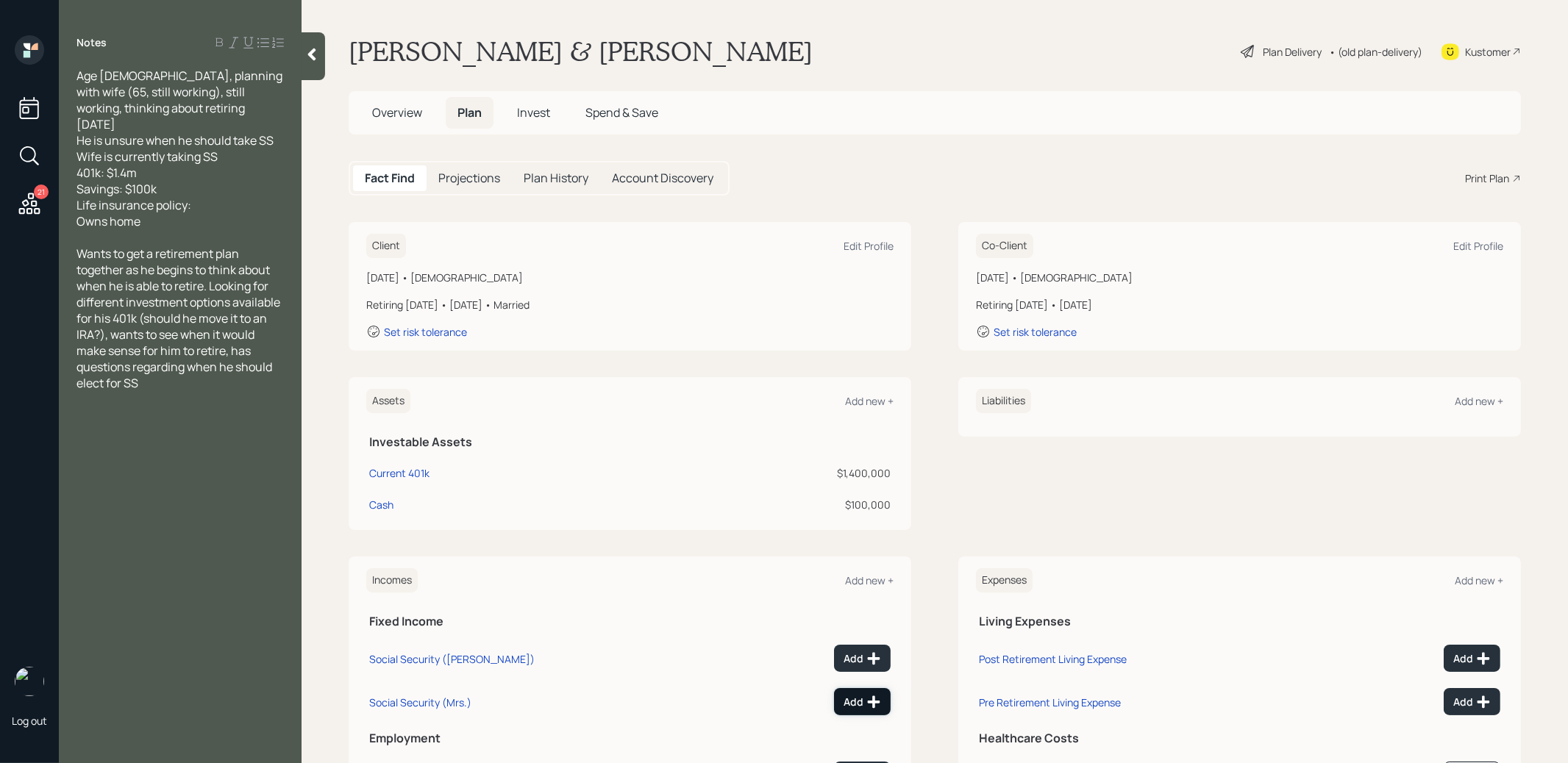
click at [848, 698] on div "Add" at bounding box center [862, 702] width 38 height 15
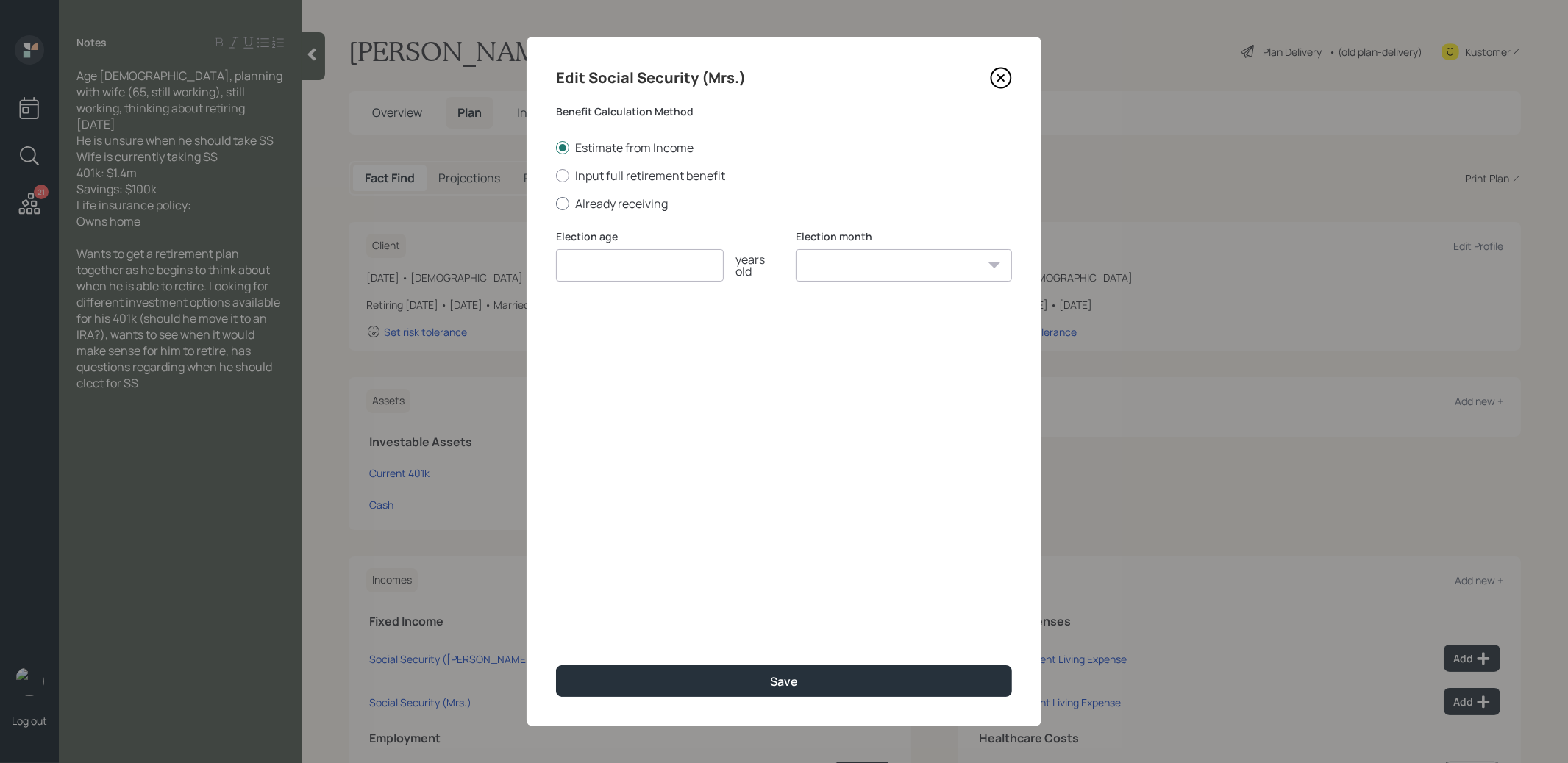
click at [562, 201] on div at bounding box center [562, 204] width 13 height 13
click at [556, 203] on input "Already receiving" at bounding box center [555, 203] width 1 height 1
radio input "true"
click at [579, 269] on input "number" at bounding box center [640, 265] width 168 height 32
type input "62"
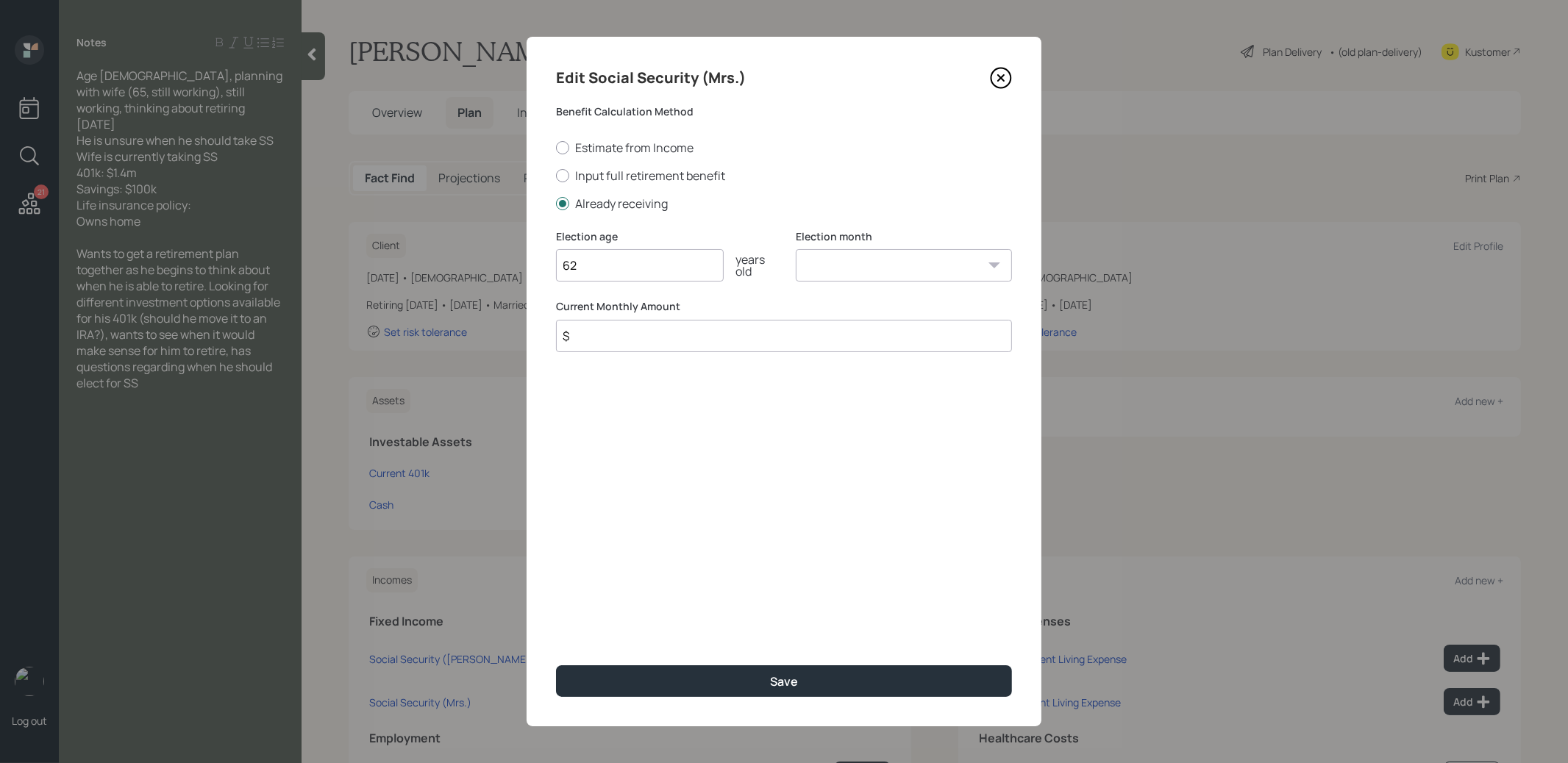
click at [864, 261] on select "January February March April May June July August September October November De…" at bounding box center [904, 265] width 216 height 32
select select "1"
click at [796, 249] on select "January February March April May June July August September October November De…" at bounding box center [904, 265] width 216 height 32
click at [769, 342] on input "$" at bounding box center [784, 335] width 456 height 32
type input "$ 1"
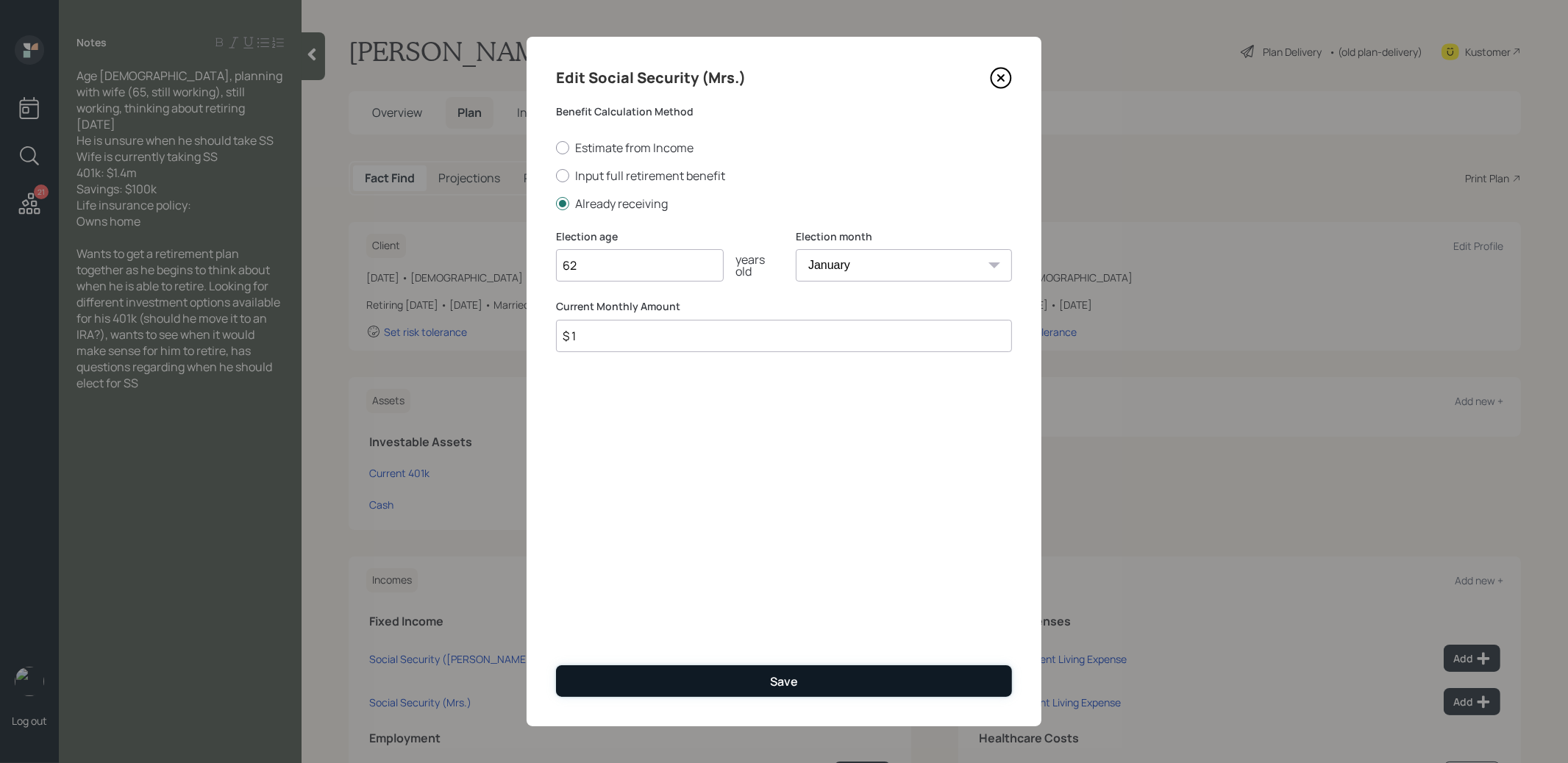
click at [727, 684] on button "Save" at bounding box center [784, 682] width 456 height 31
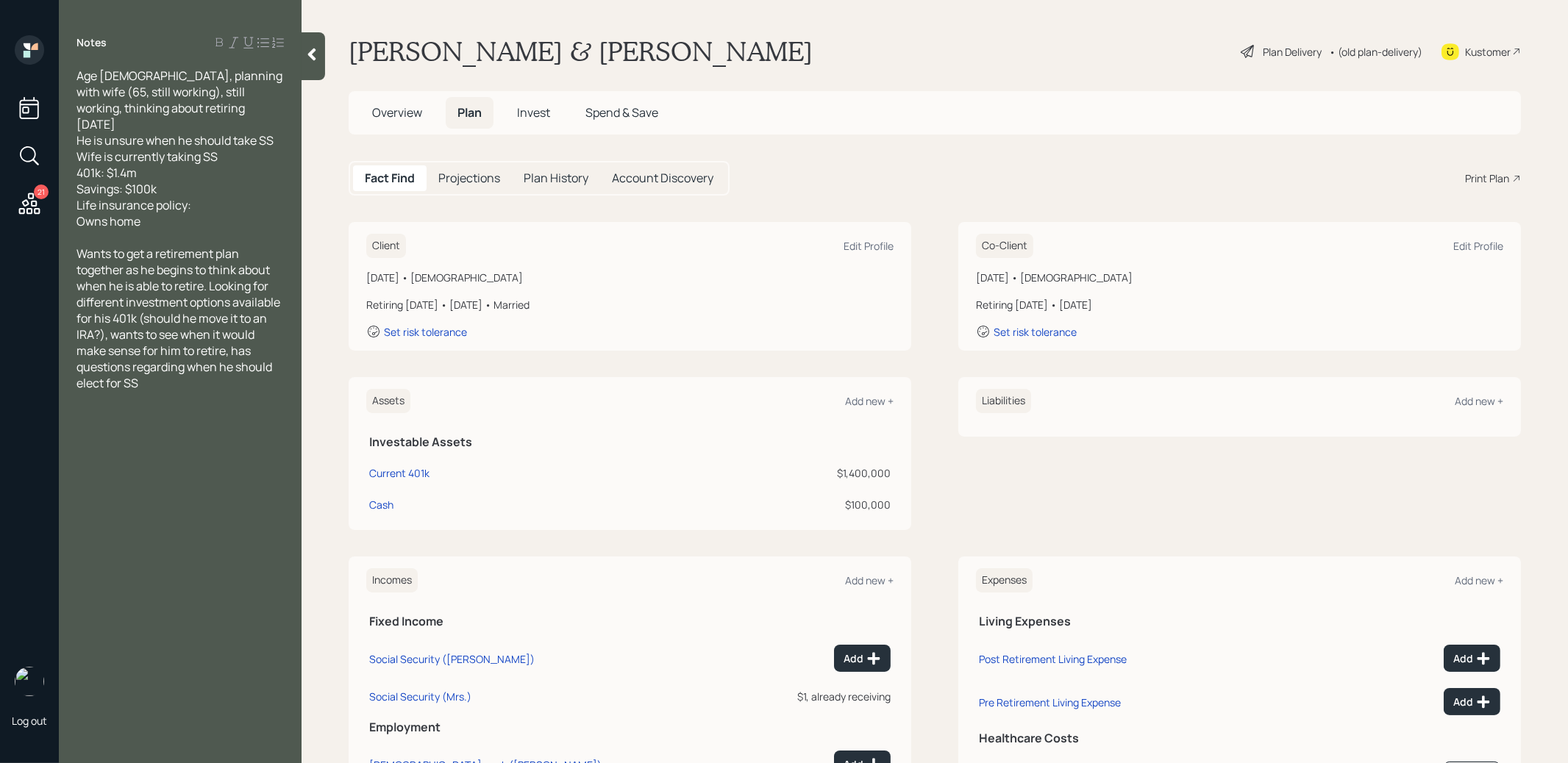
click at [388, 110] on span "Overview" at bounding box center [397, 112] width 50 height 16
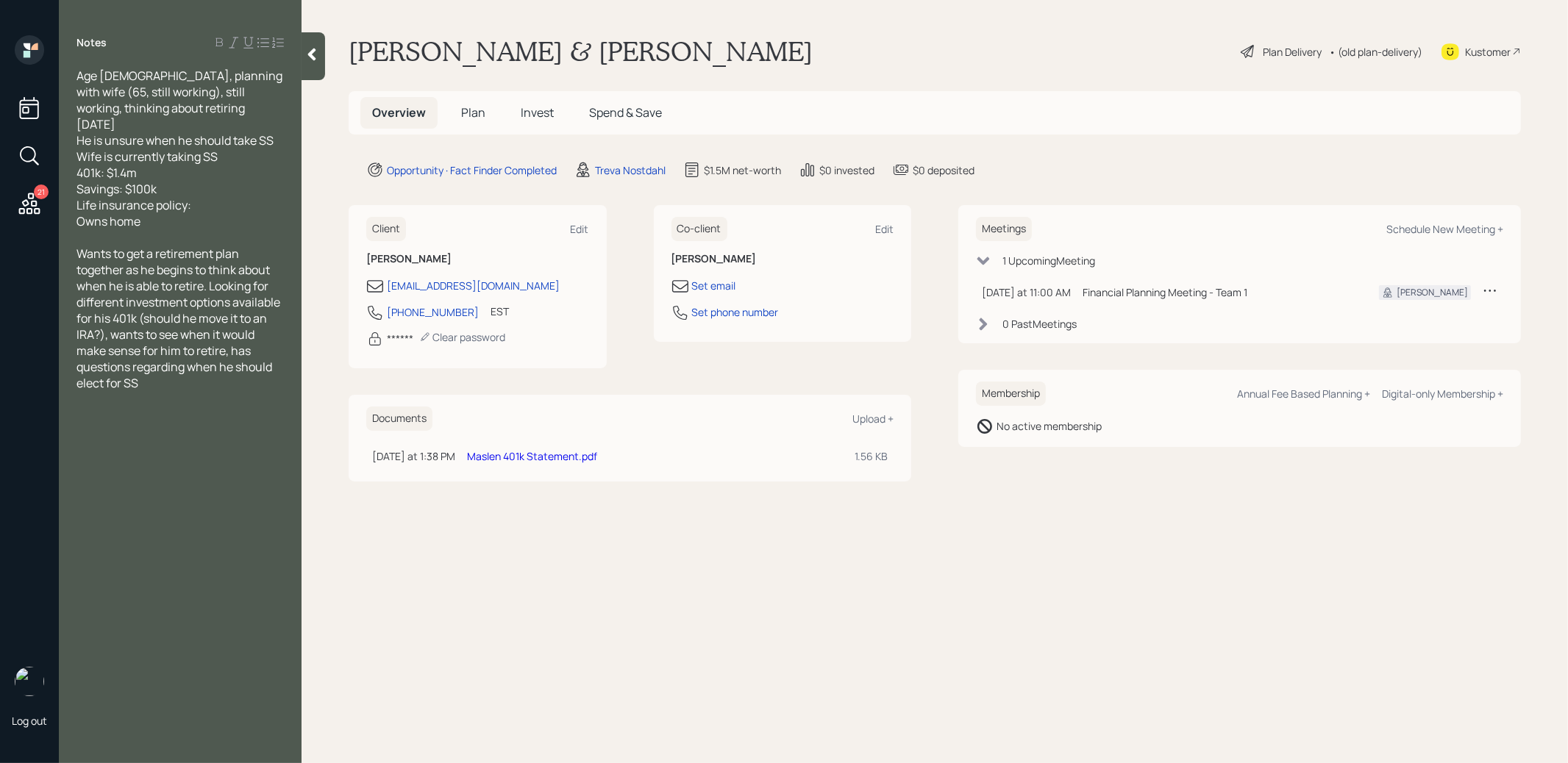
click at [530, 453] on link "Maslen 401k Statement.pdf" at bounding box center [532, 457] width 130 height 14
